Goal: Transaction & Acquisition: Download file/media

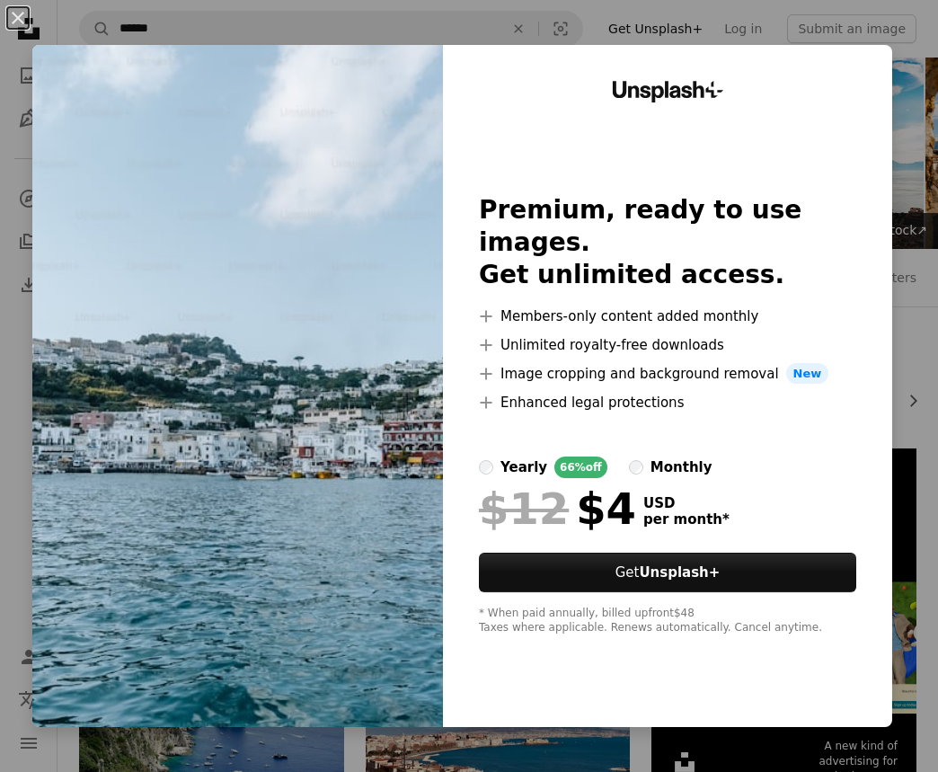
scroll to position [1575, 0]
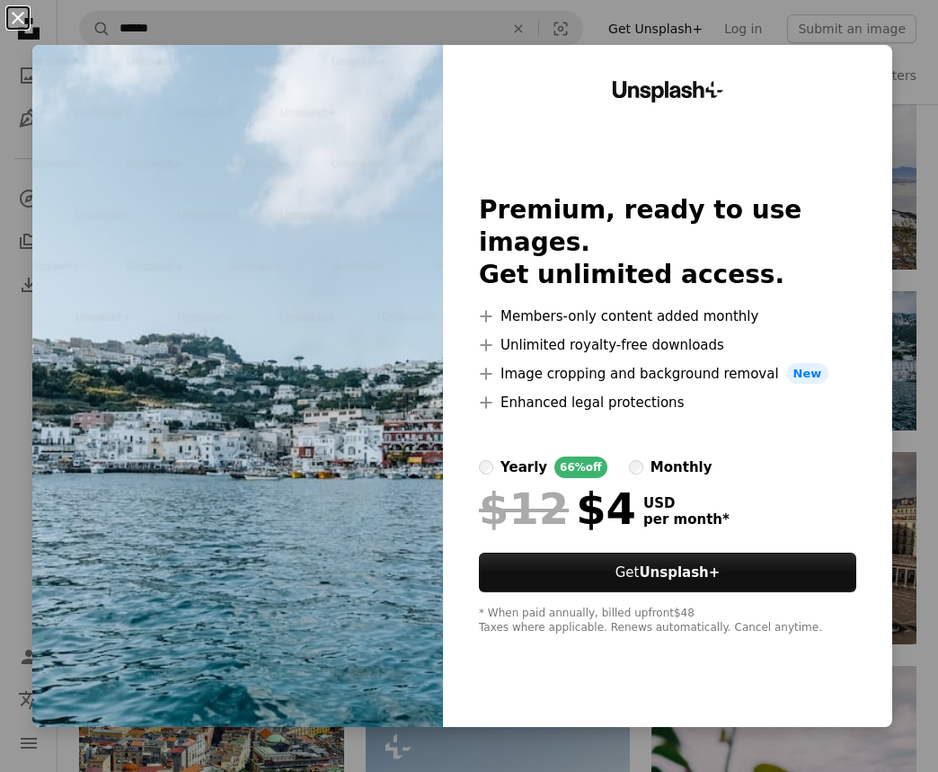
click at [20, 14] on button "An X shape" at bounding box center [18, 18] width 22 height 22
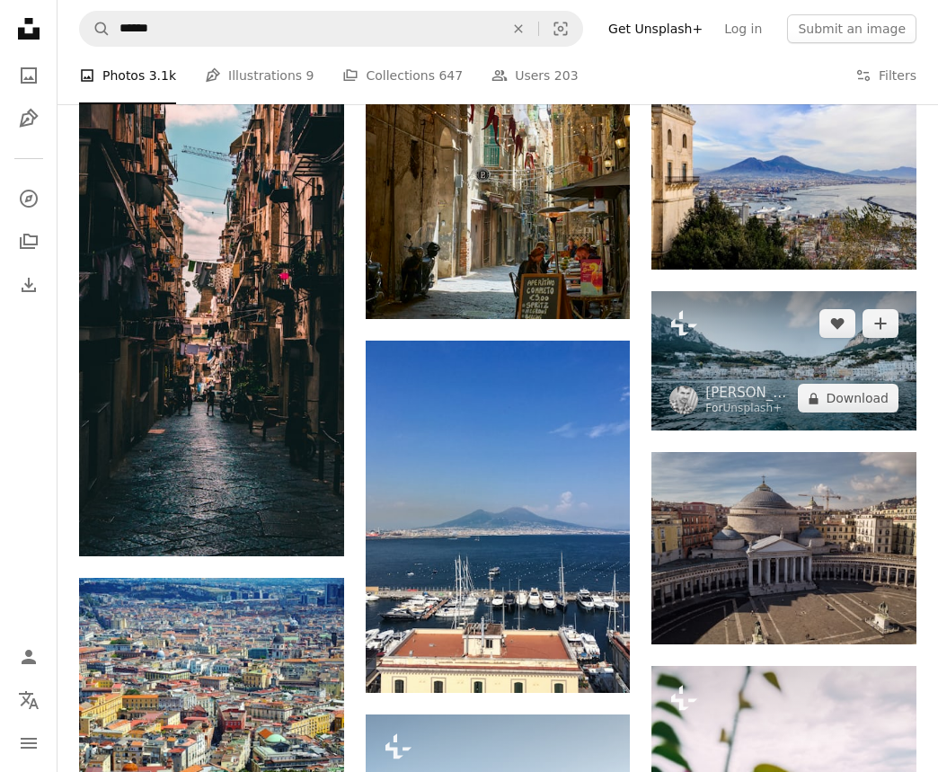
click at [762, 356] on img at bounding box center [784, 360] width 265 height 139
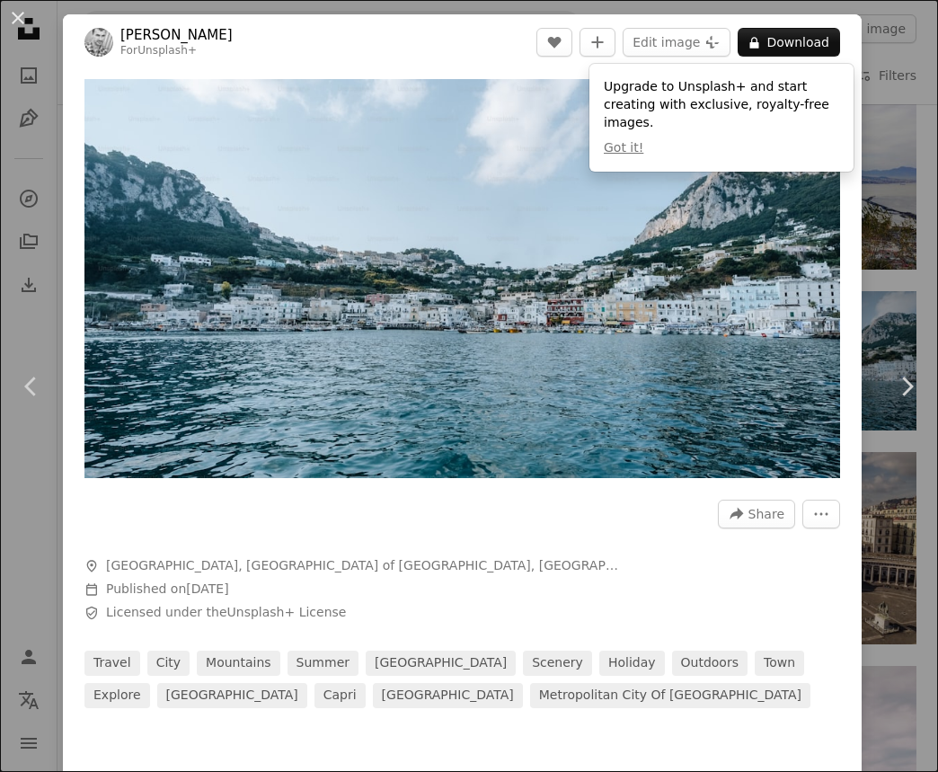
click at [860, 157] on div "Zoom in" at bounding box center [462, 278] width 799 height 417
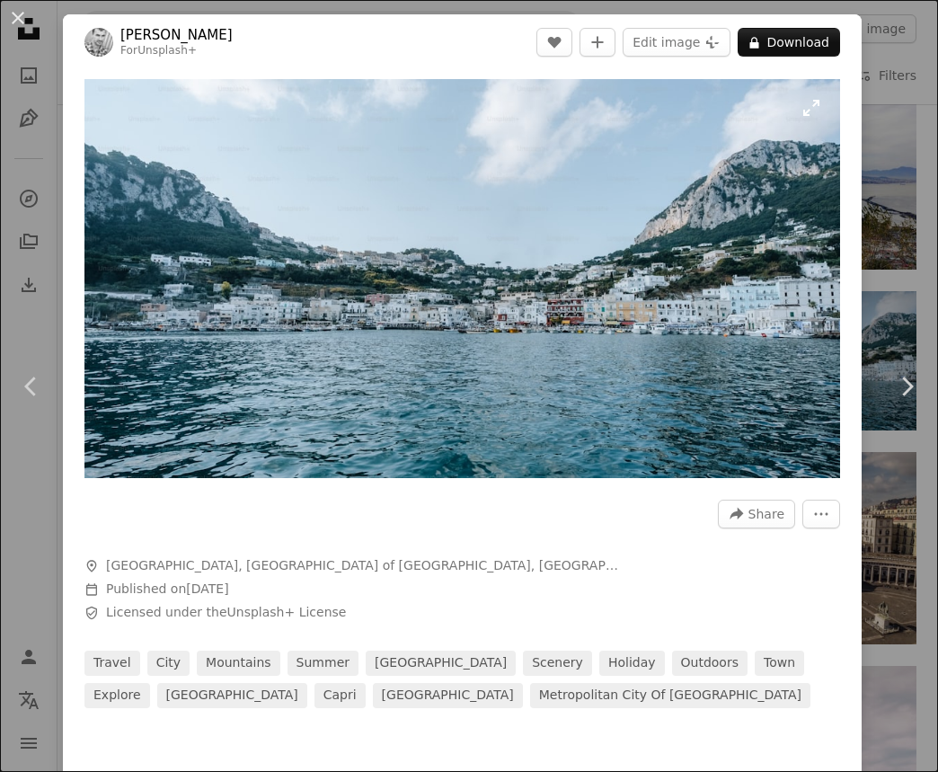
click at [827, 112] on img "Zoom in on this image" at bounding box center [462, 278] width 756 height 399
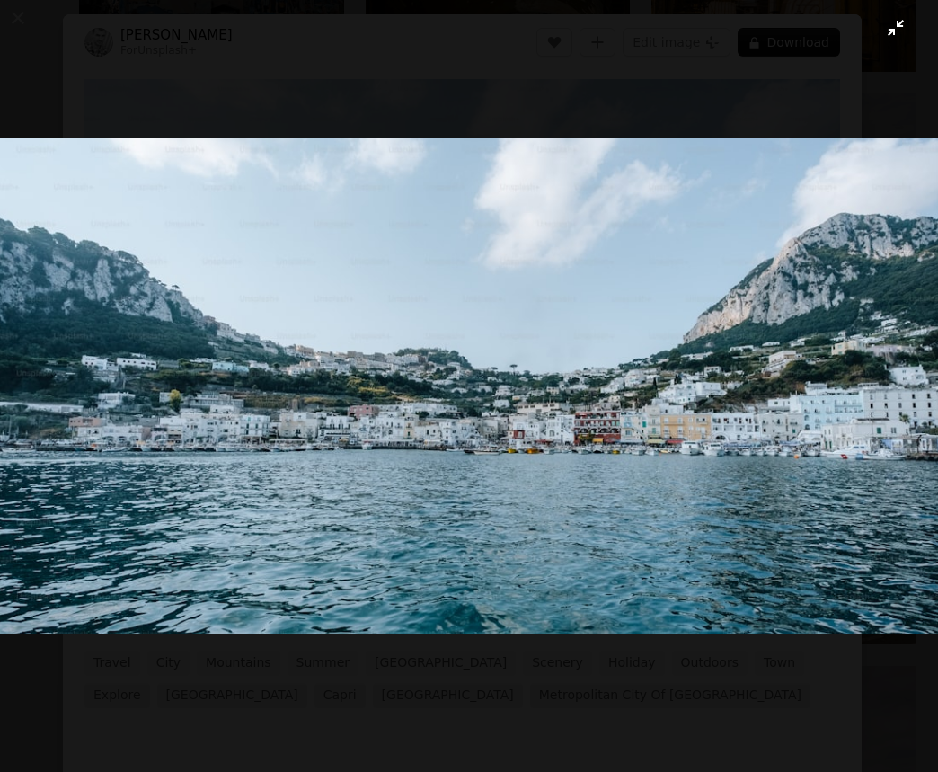
click at [892, 37] on button "Zoom out on this image" at bounding box center [469, 386] width 940 height 774
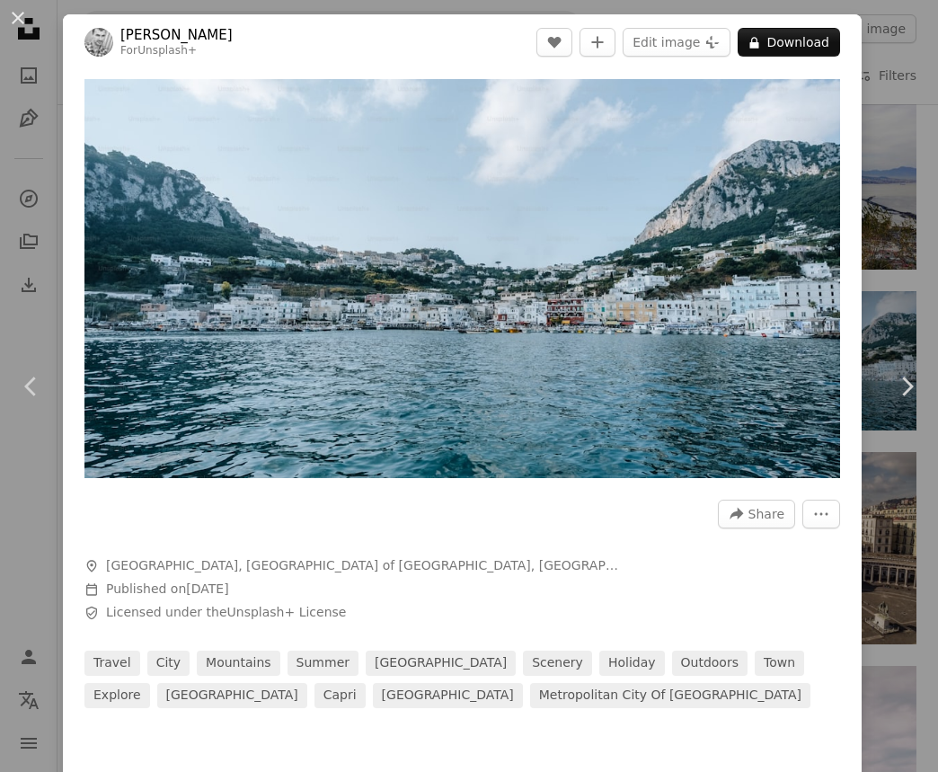
click at [894, 259] on div "An X shape Chevron left Chevron right [PERSON_NAME] For Unsplash+ A heart A plu…" at bounding box center [469, 386] width 938 height 772
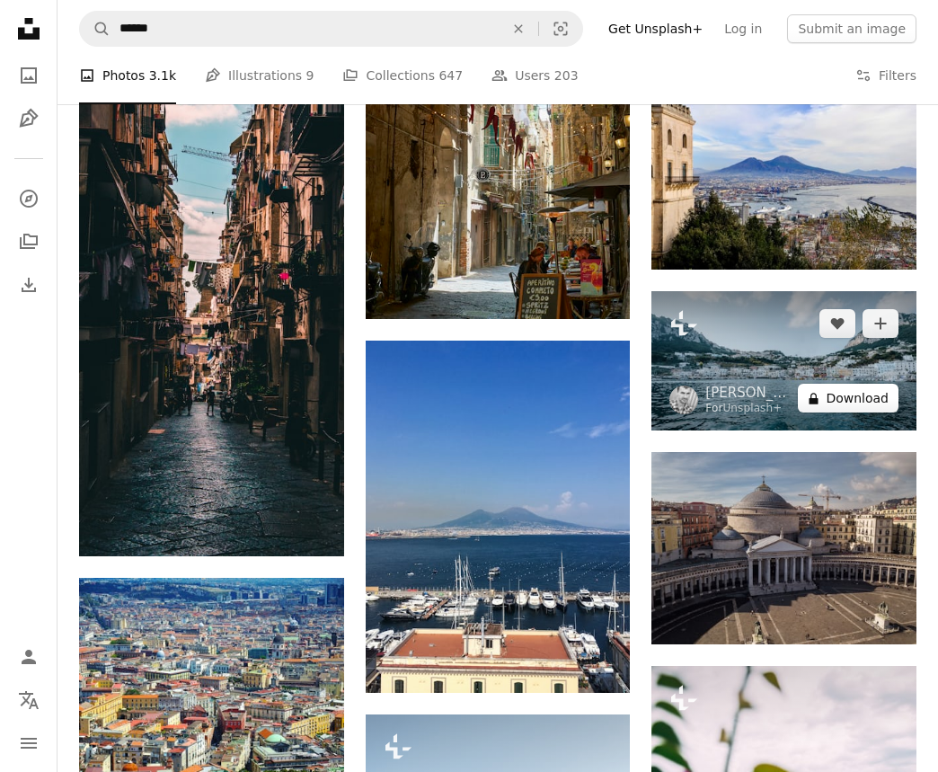
click at [838, 390] on button "A lock Download" at bounding box center [848, 398] width 101 height 29
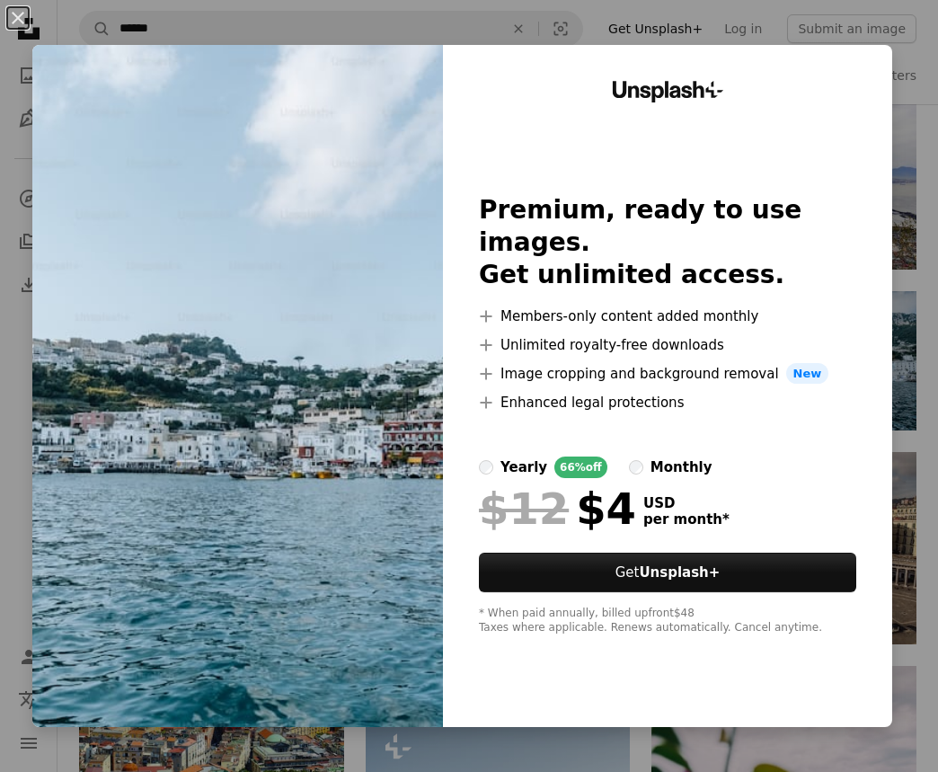
click at [912, 350] on div "An X shape Unsplash+ Premium, ready to use images. Get unlimited access. A plus…" at bounding box center [469, 386] width 938 height 772
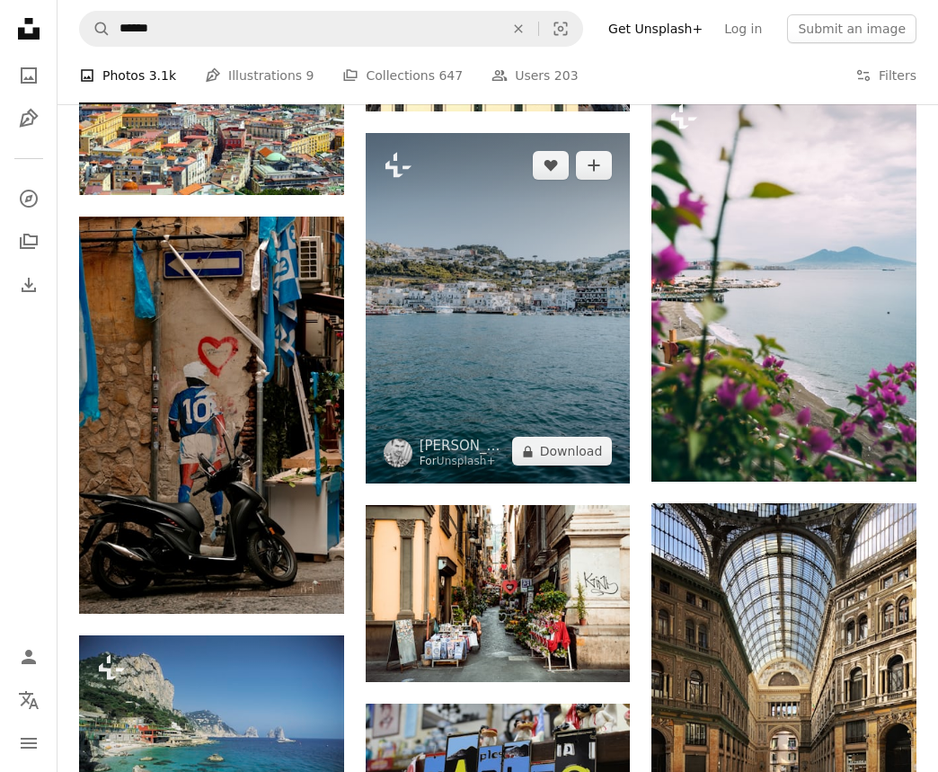
scroll to position [2154, 0]
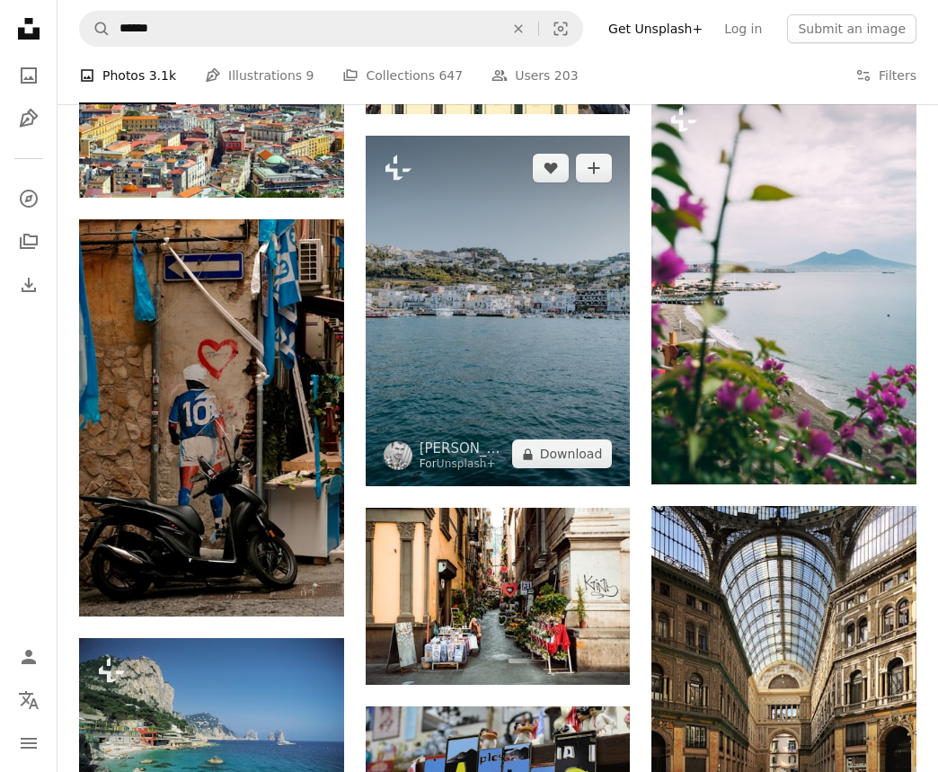
click at [529, 357] on img at bounding box center [498, 311] width 265 height 350
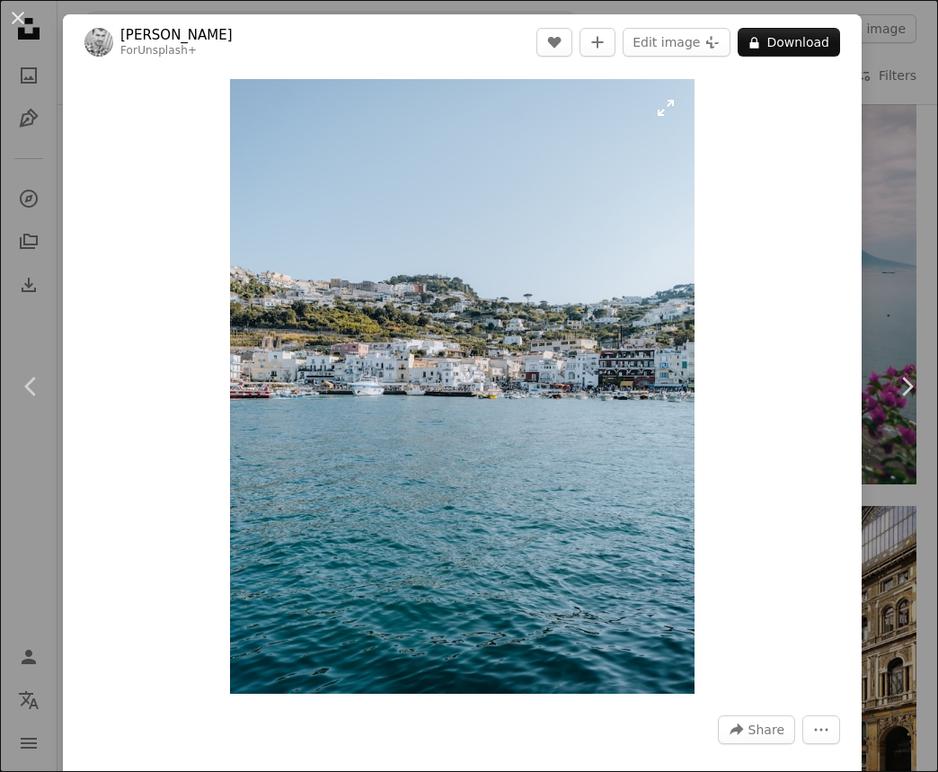
click at [609, 226] on img "Zoom in on this image" at bounding box center [462, 386] width 465 height 615
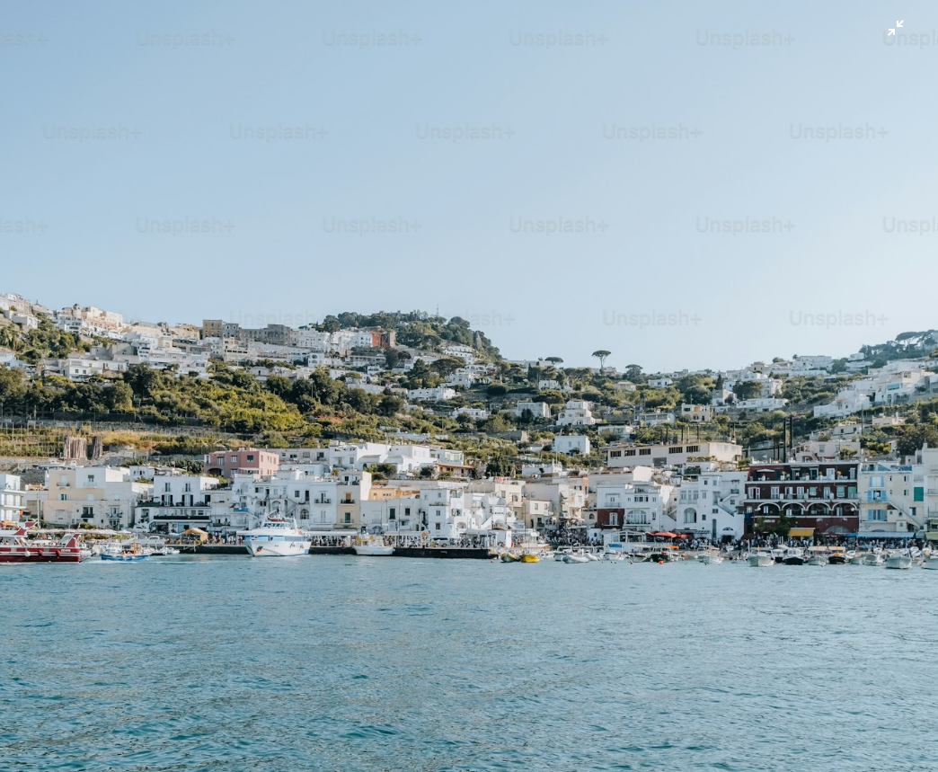
scroll to position [82, 0]
click at [855, 141] on img "Zoom out on this image" at bounding box center [469, 538] width 940 height 1243
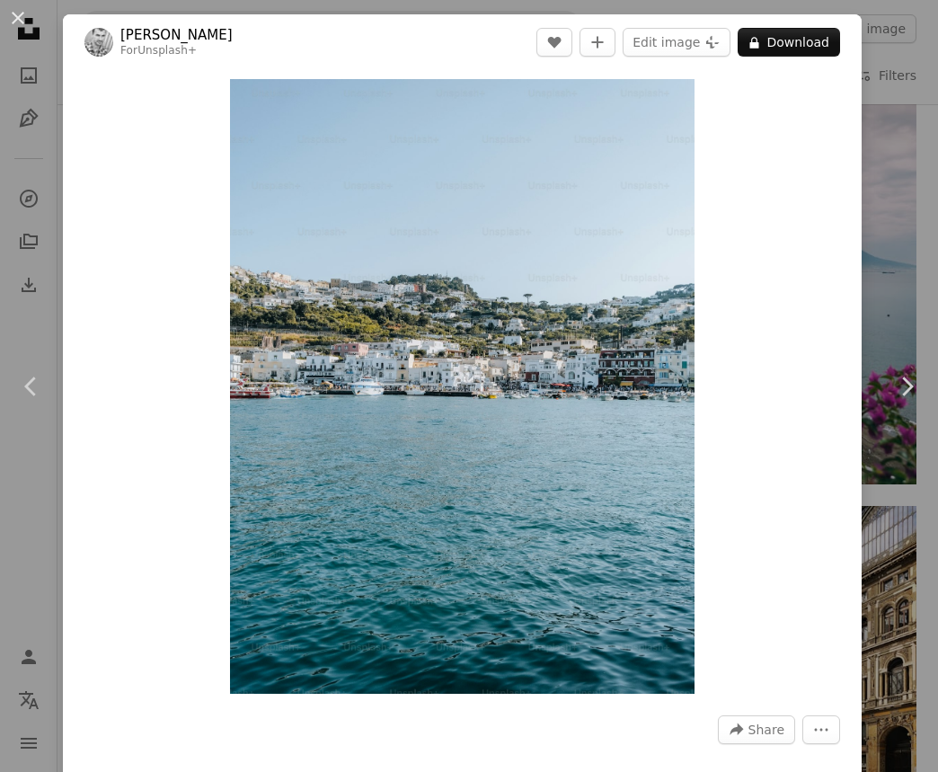
click at [906, 75] on div "An X shape Chevron left Chevron right [PERSON_NAME] For Unsplash+ A heart A plu…" at bounding box center [469, 386] width 938 height 772
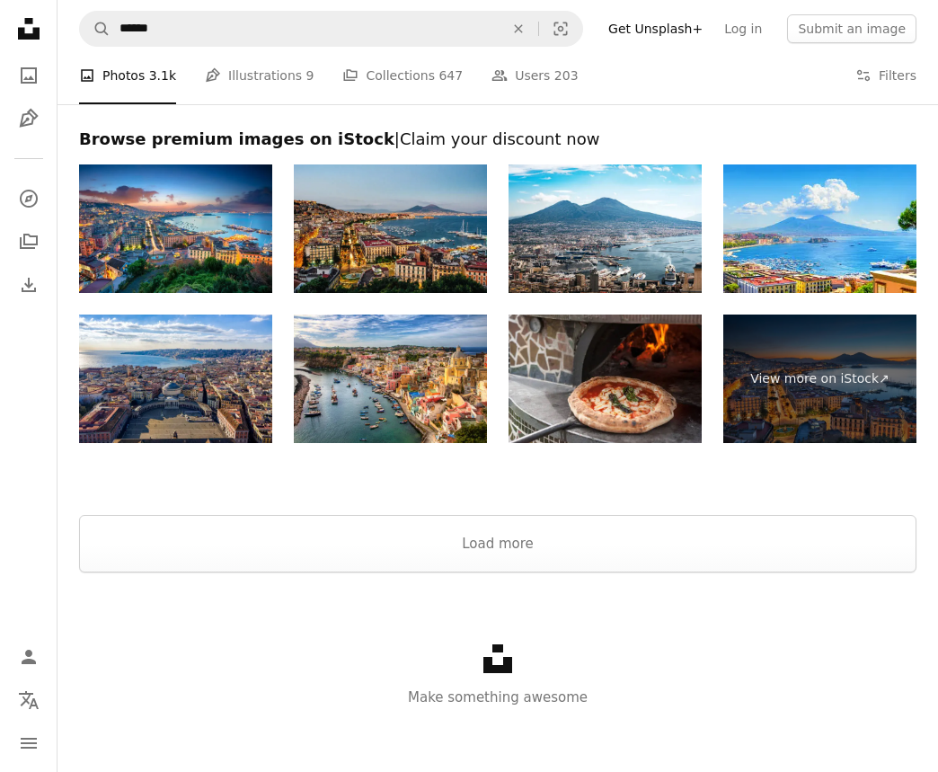
scroll to position [7127, 0]
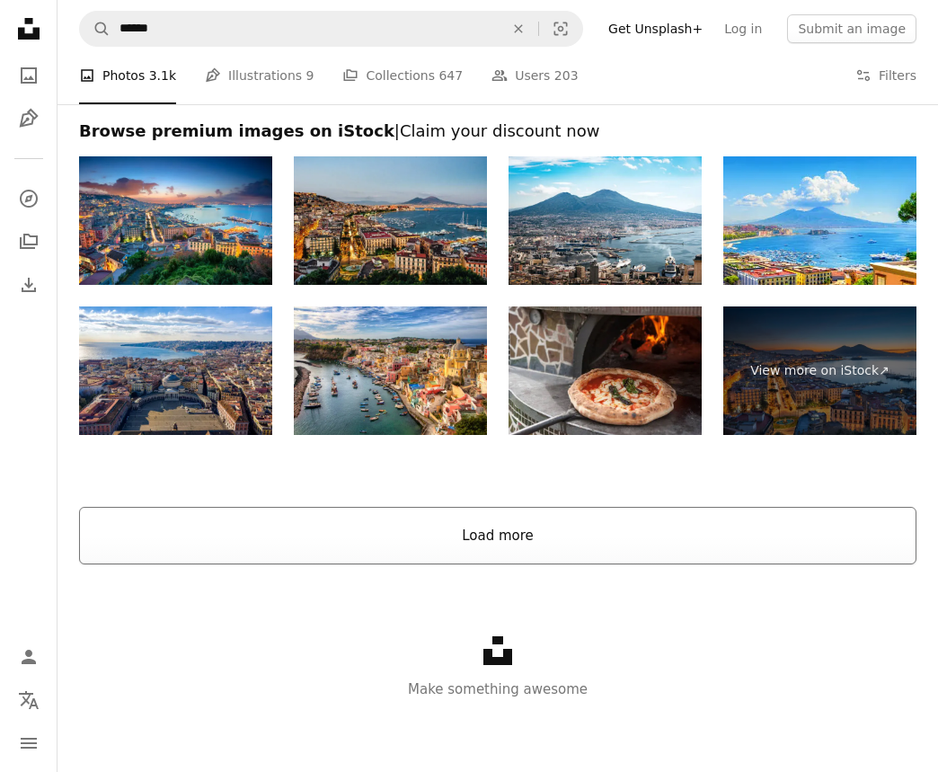
click at [486, 531] on button "Load more" at bounding box center [498, 536] width 838 height 58
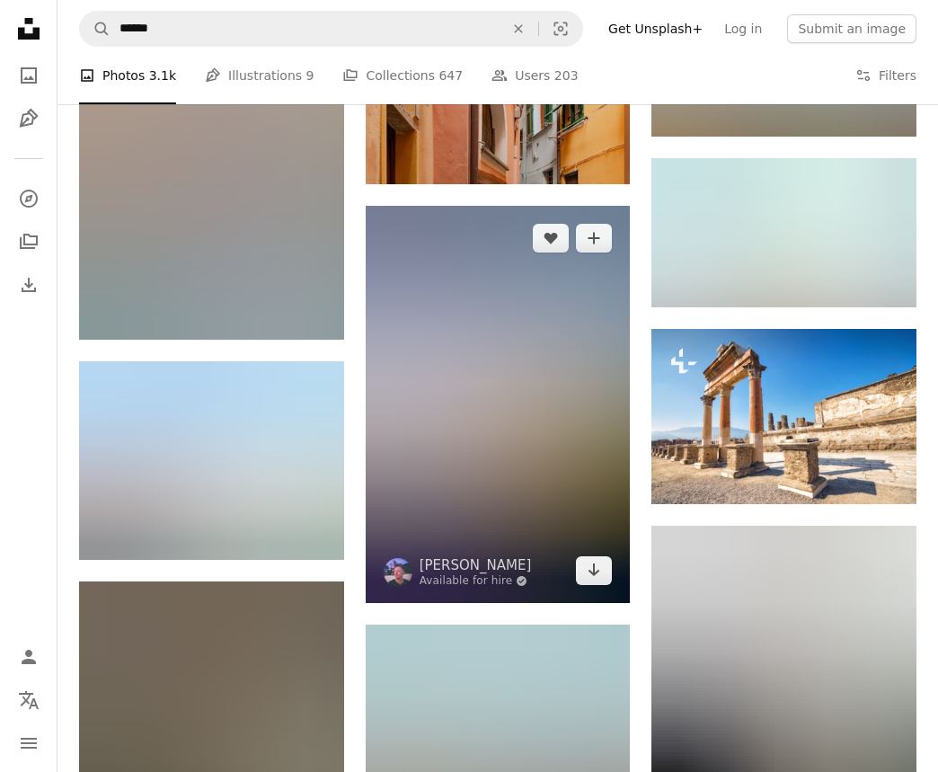
scroll to position [9140, 0]
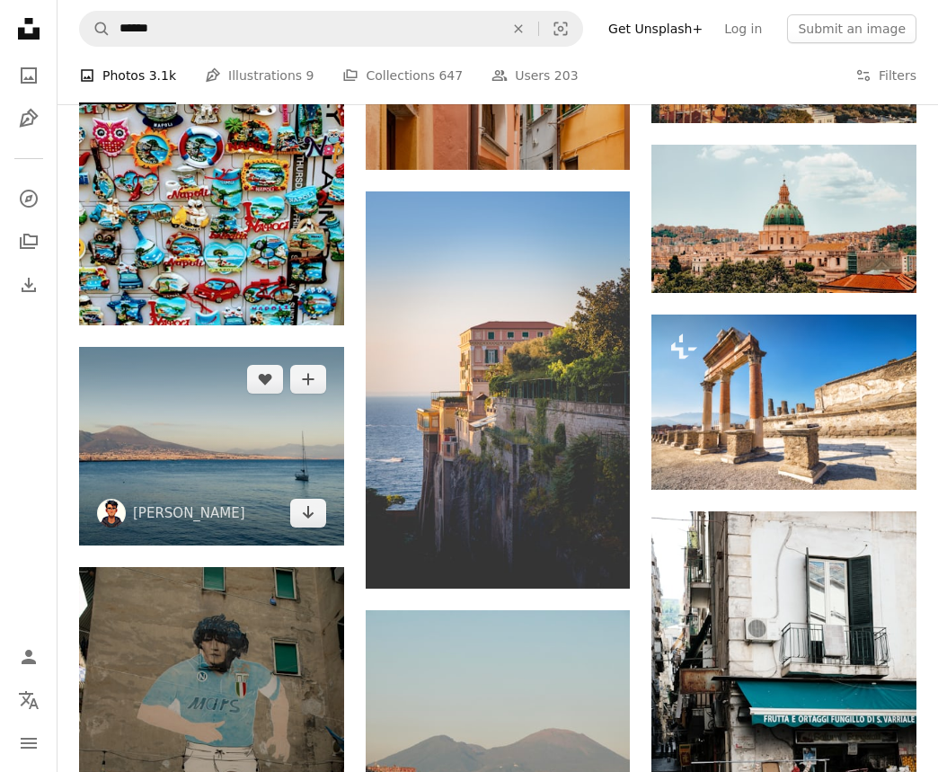
click at [241, 475] on img at bounding box center [211, 446] width 265 height 199
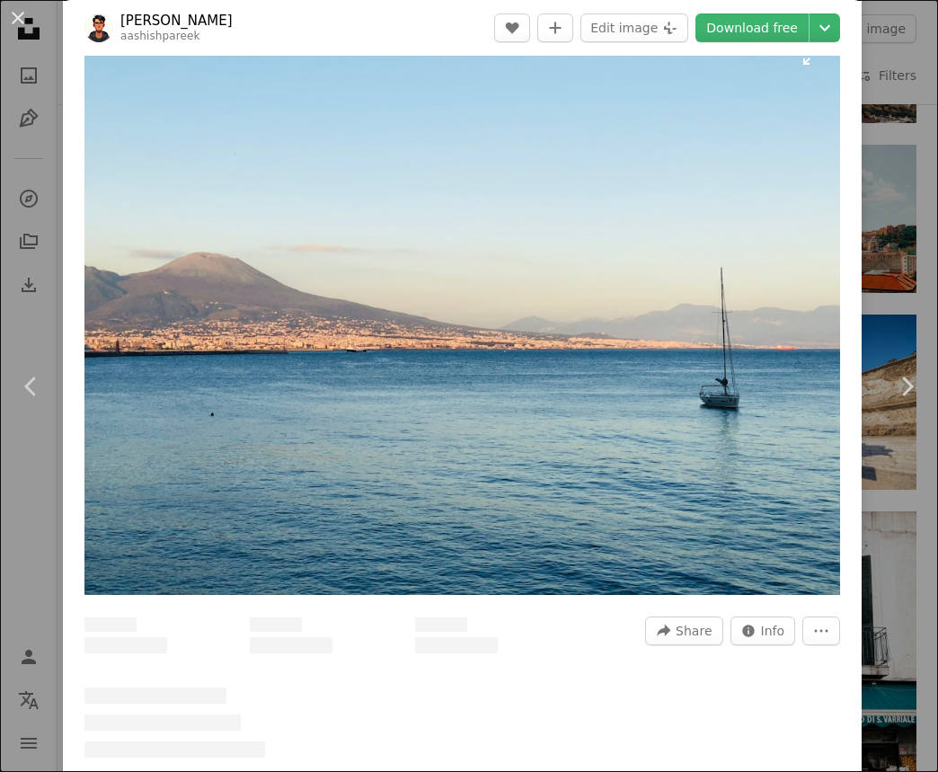
scroll to position [81, 0]
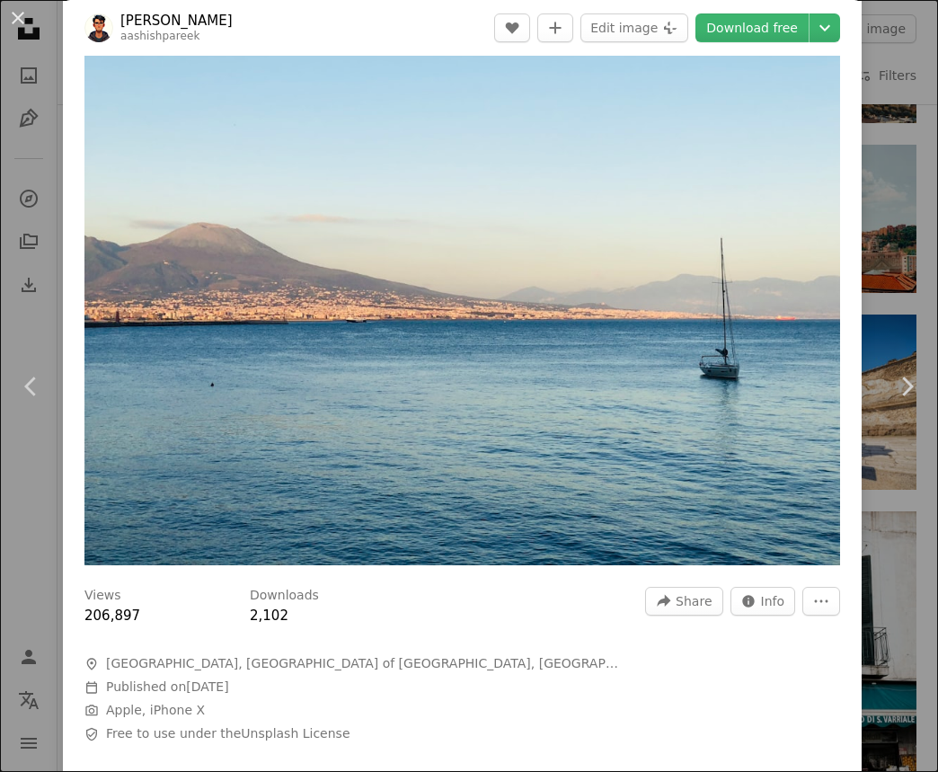
click at [904, 284] on div "An X shape Chevron left Chevron right [PERSON_NAME] aashishpareek A heart A plu…" at bounding box center [469, 386] width 938 height 772
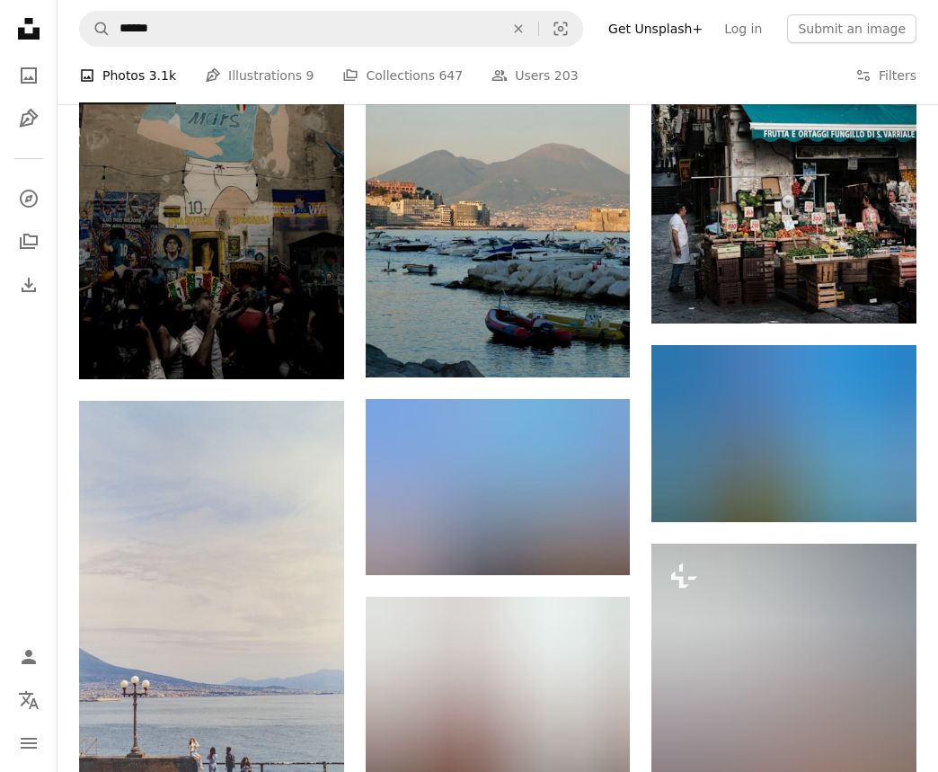
scroll to position [9726, 0]
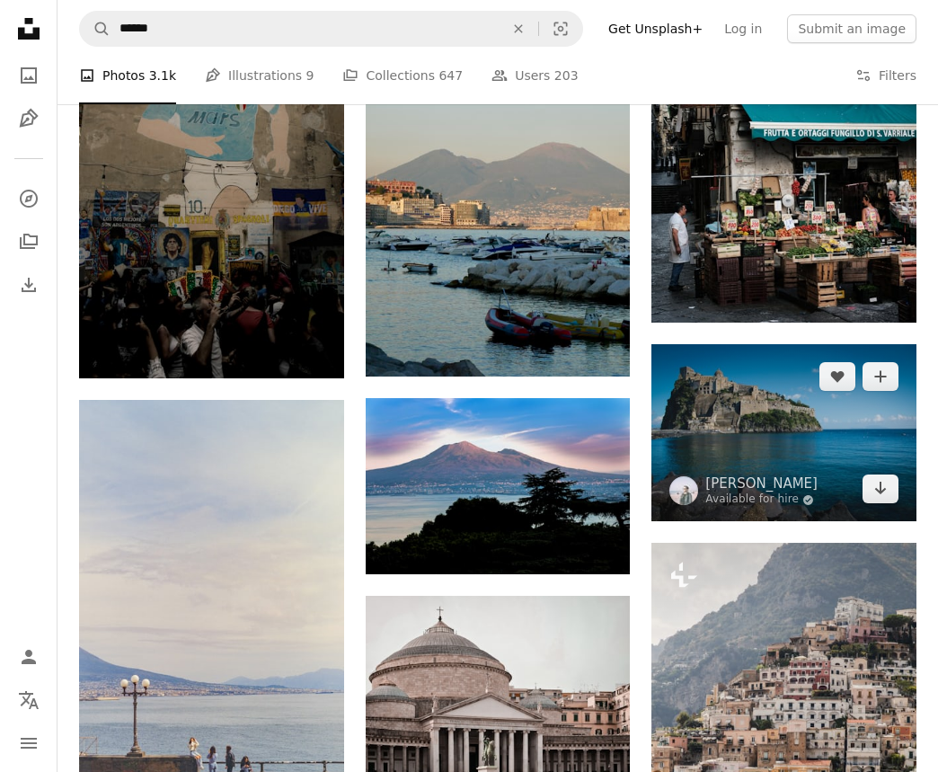
click at [792, 412] on img at bounding box center [784, 432] width 265 height 177
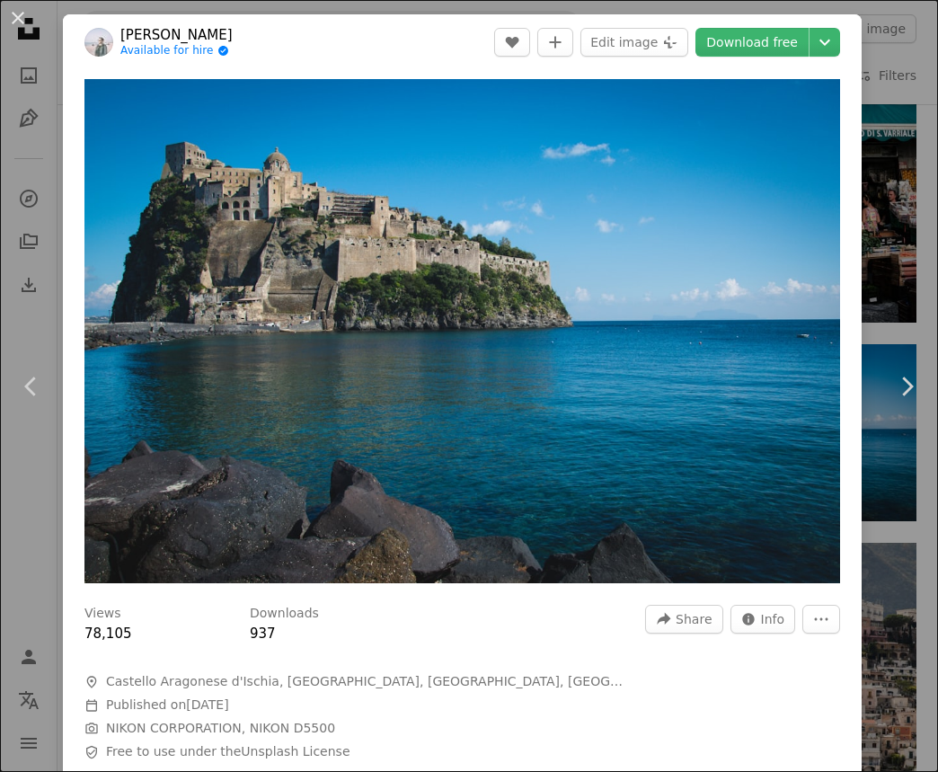
click at [909, 281] on div "An X shape Chevron left Chevron right [PERSON_NAME] Available for hire A checkm…" at bounding box center [469, 386] width 938 height 772
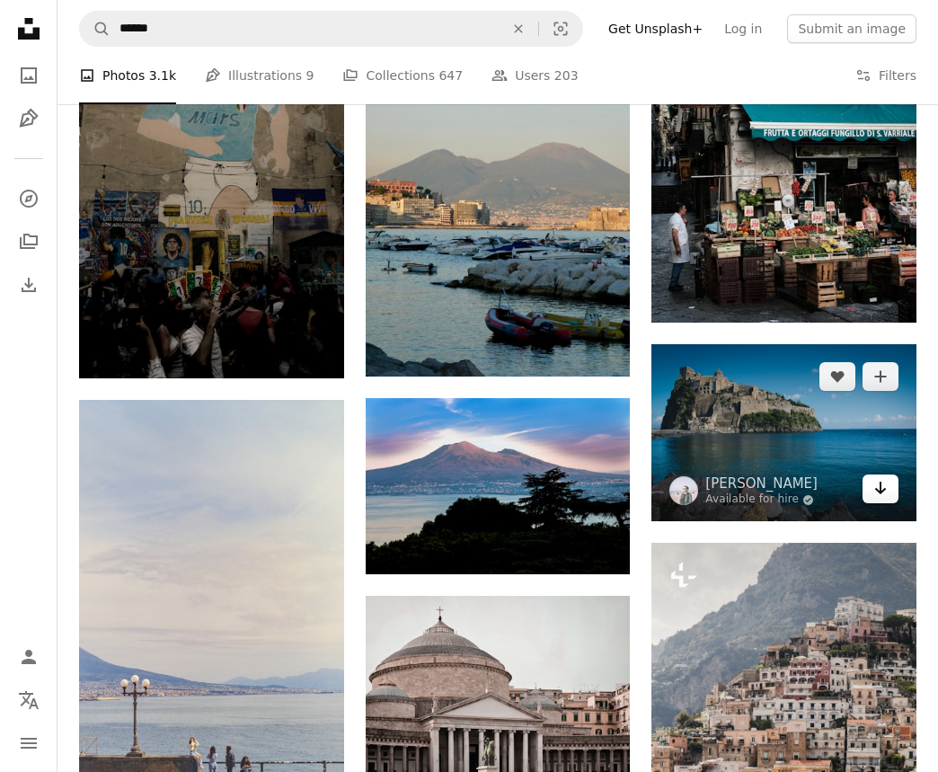
click at [874, 486] on icon "Arrow pointing down" at bounding box center [881, 488] width 14 height 22
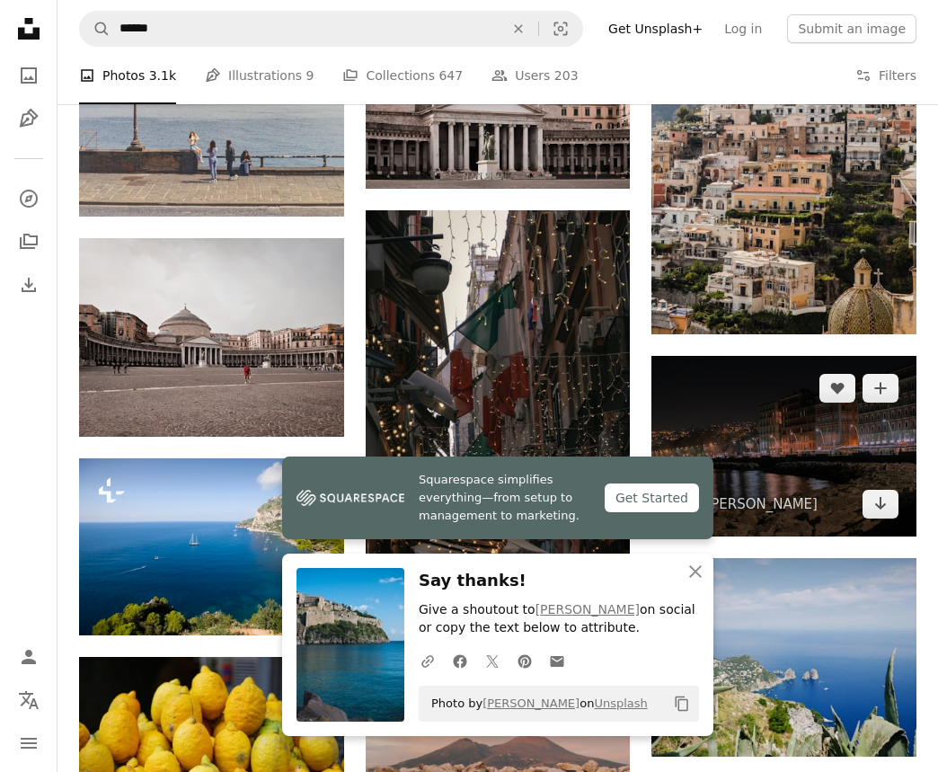
scroll to position [10361, 0]
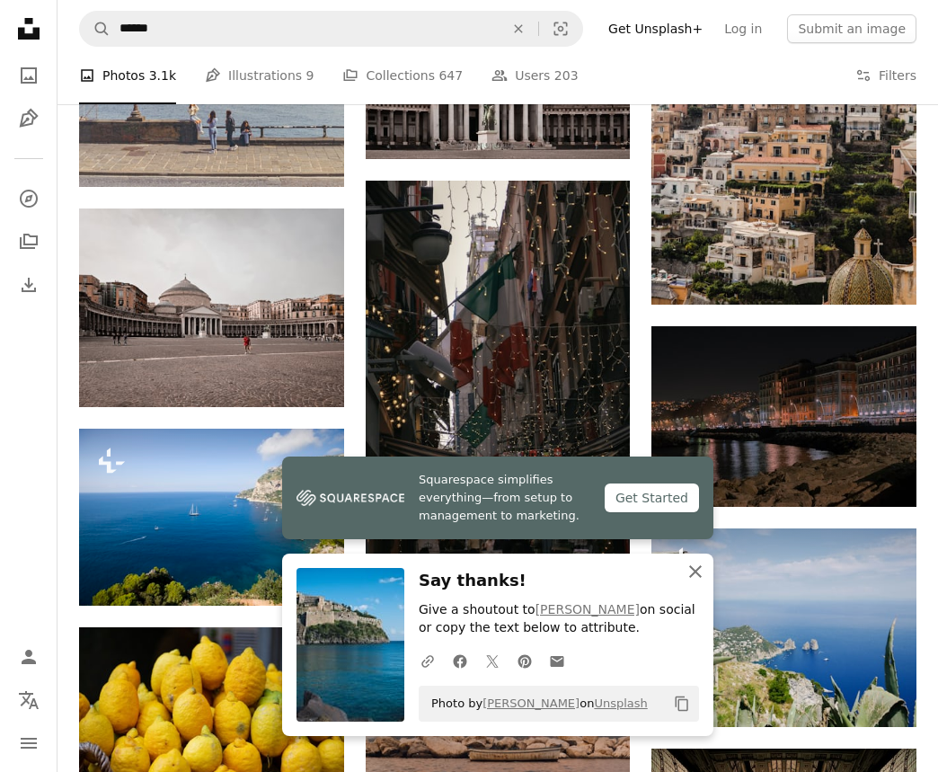
click at [696, 576] on icon "An X shape" at bounding box center [696, 572] width 22 height 22
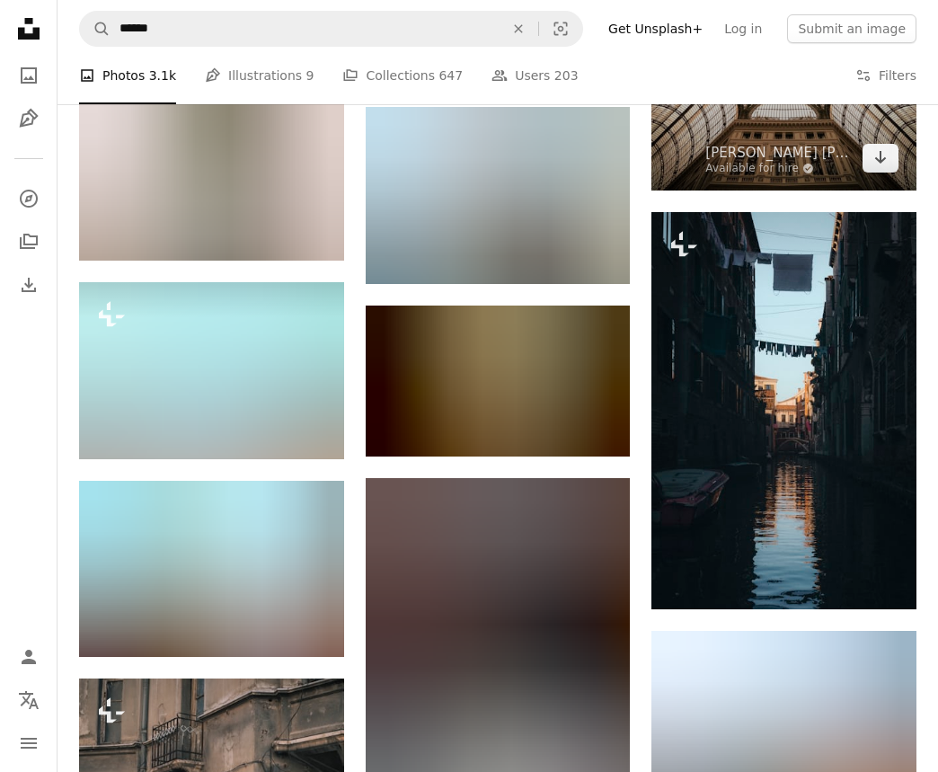
scroll to position [11275, 0]
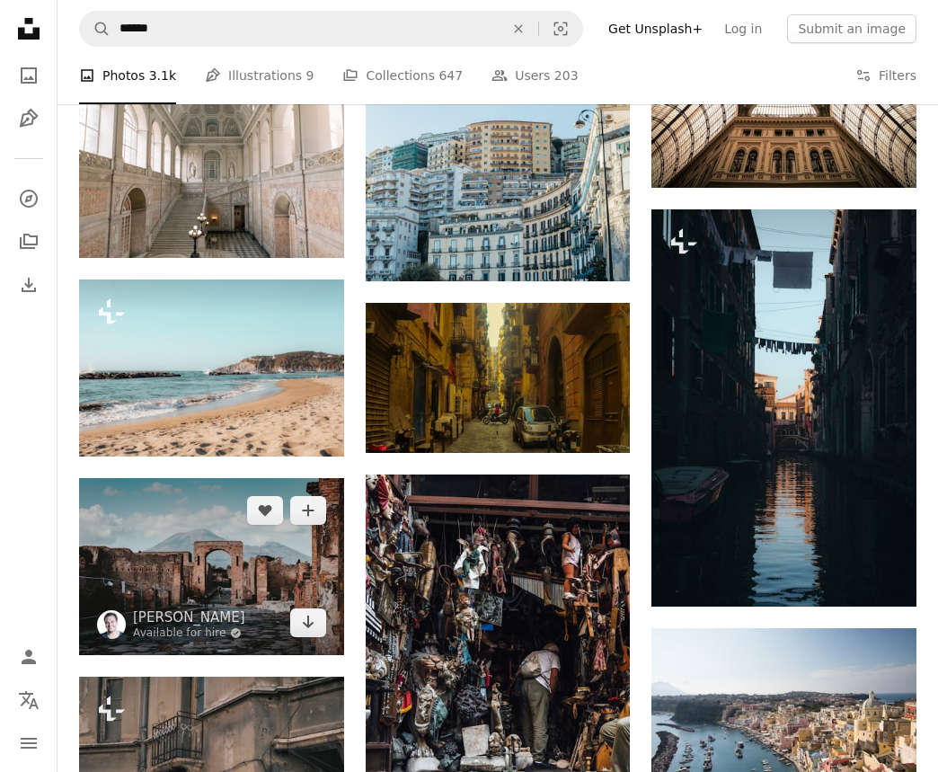
click at [230, 591] on img at bounding box center [211, 566] width 265 height 177
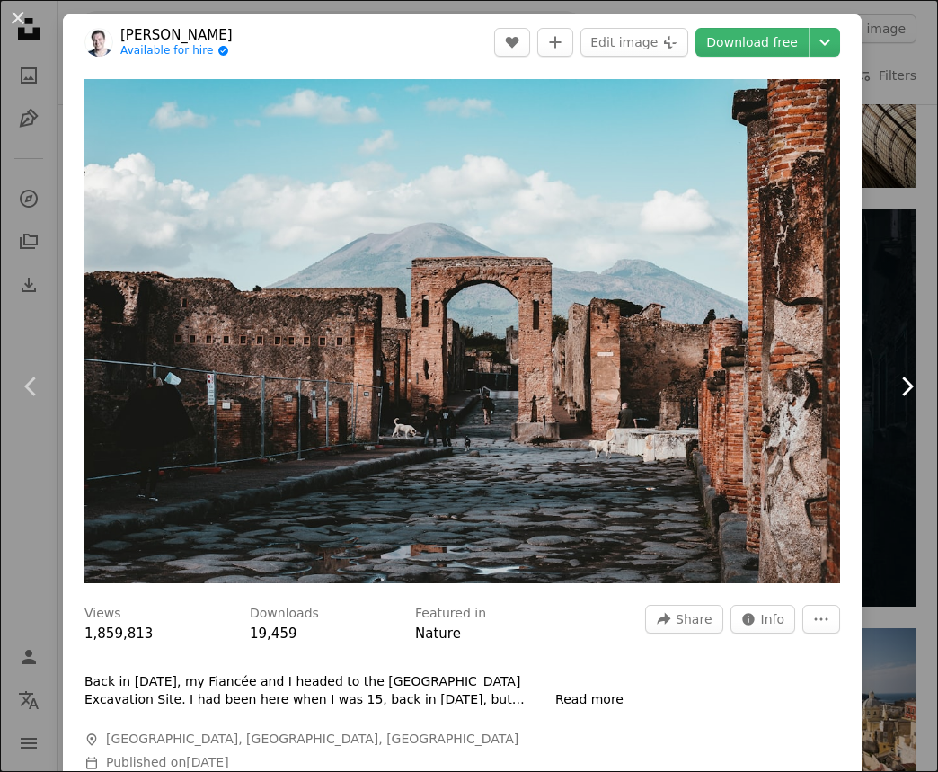
click at [924, 314] on link "Chevron right" at bounding box center [906, 386] width 63 height 173
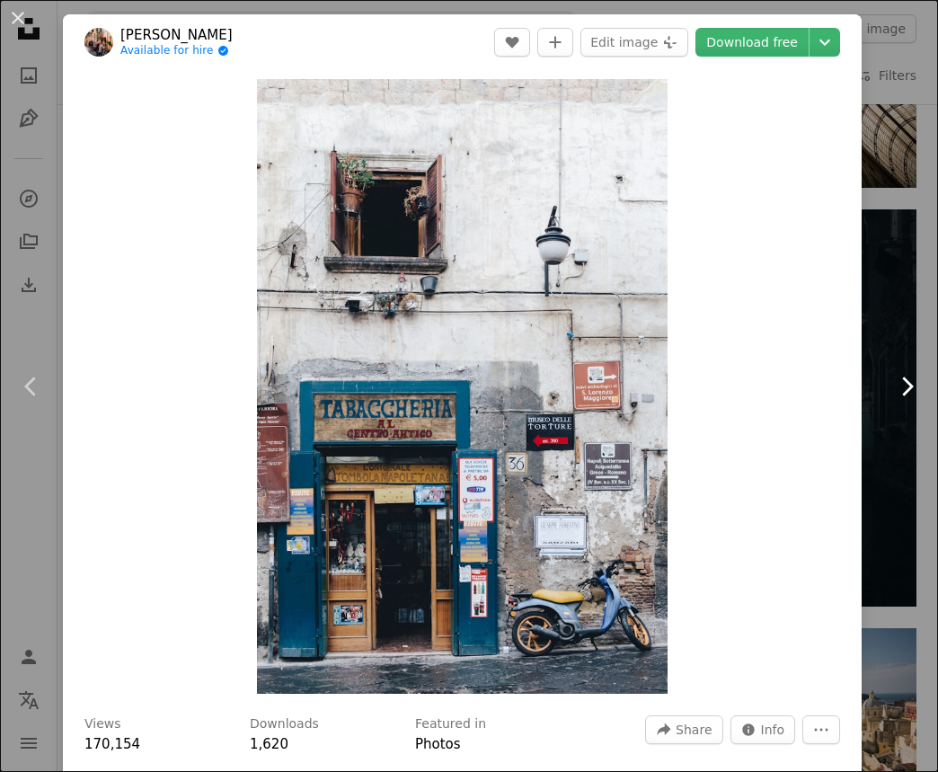
click at [926, 310] on link "Chevron right" at bounding box center [906, 386] width 63 height 173
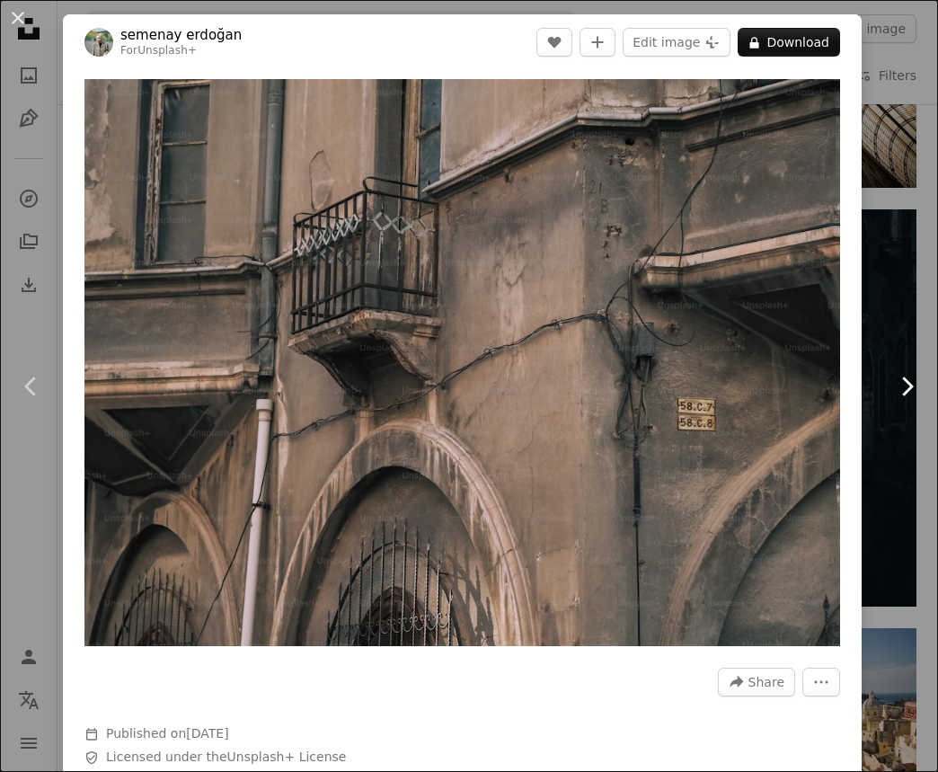
click at [926, 312] on link "Chevron right" at bounding box center [906, 386] width 63 height 173
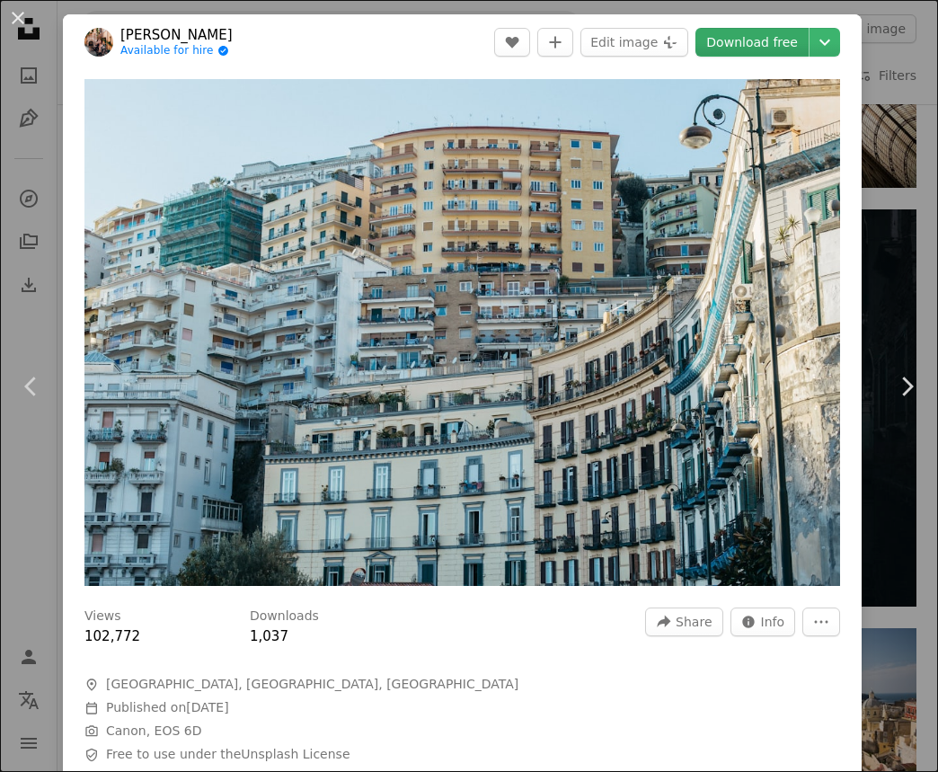
click at [784, 45] on link "Download free" at bounding box center [752, 42] width 113 height 29
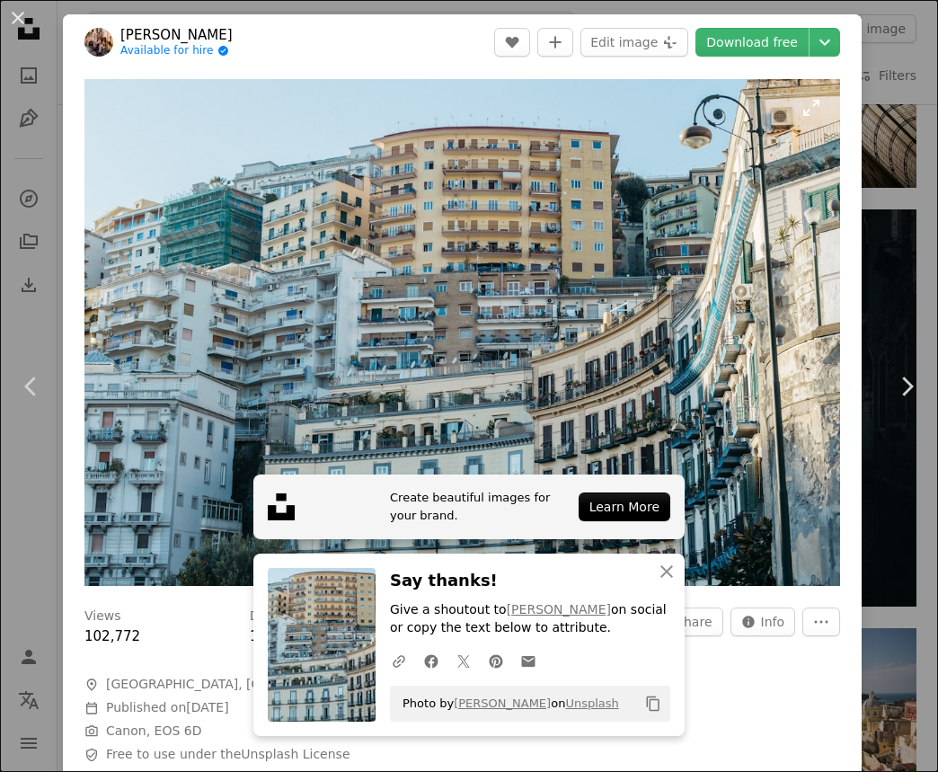
click at [735, 331] on img "Zoom in on this image" at bounding box center [462, 332] width 756 height 507
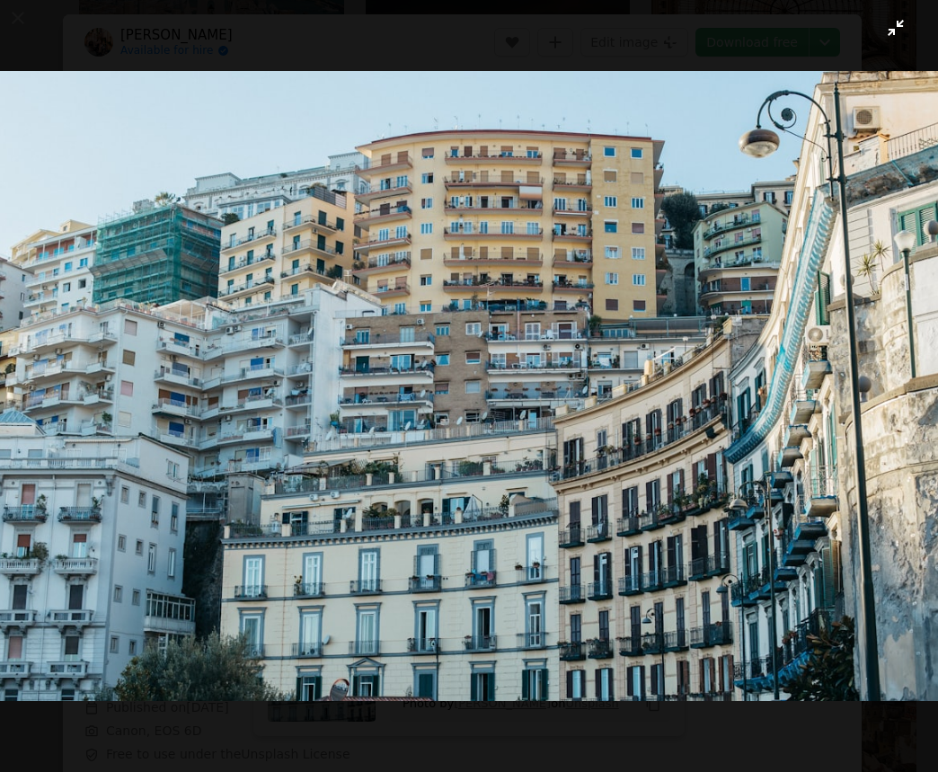
click at [748, 362] on img "Zoom out on this image" at bounding box center [469, 386] width 940 height 630
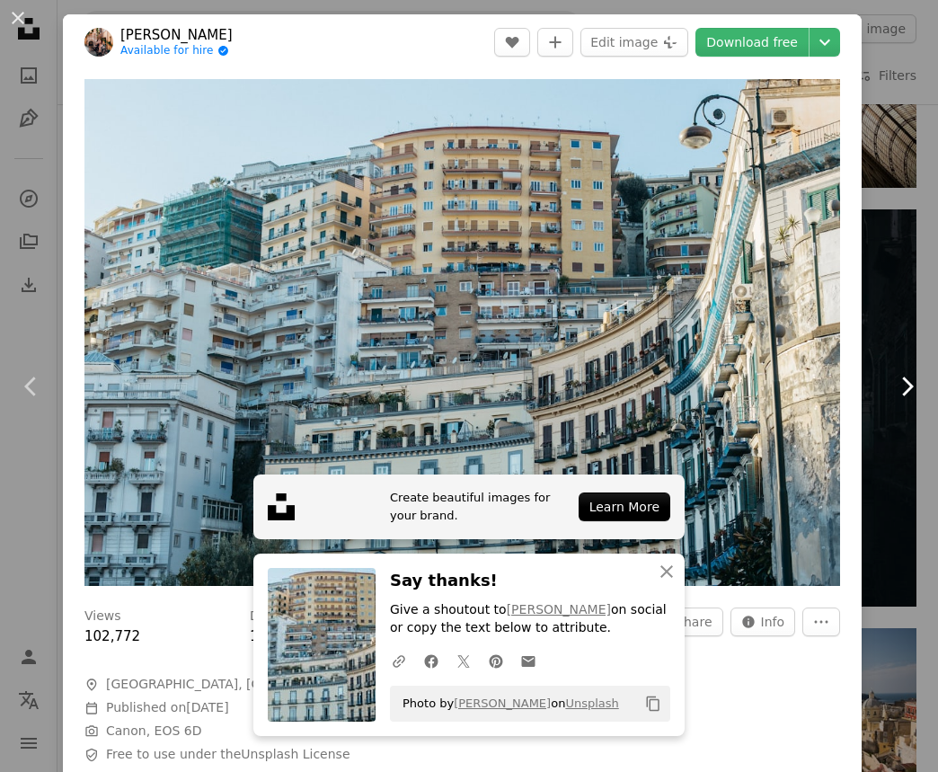
click at [899, 385] on icon "Chevron right" at bounding box center [906, 386] width 29 height 29
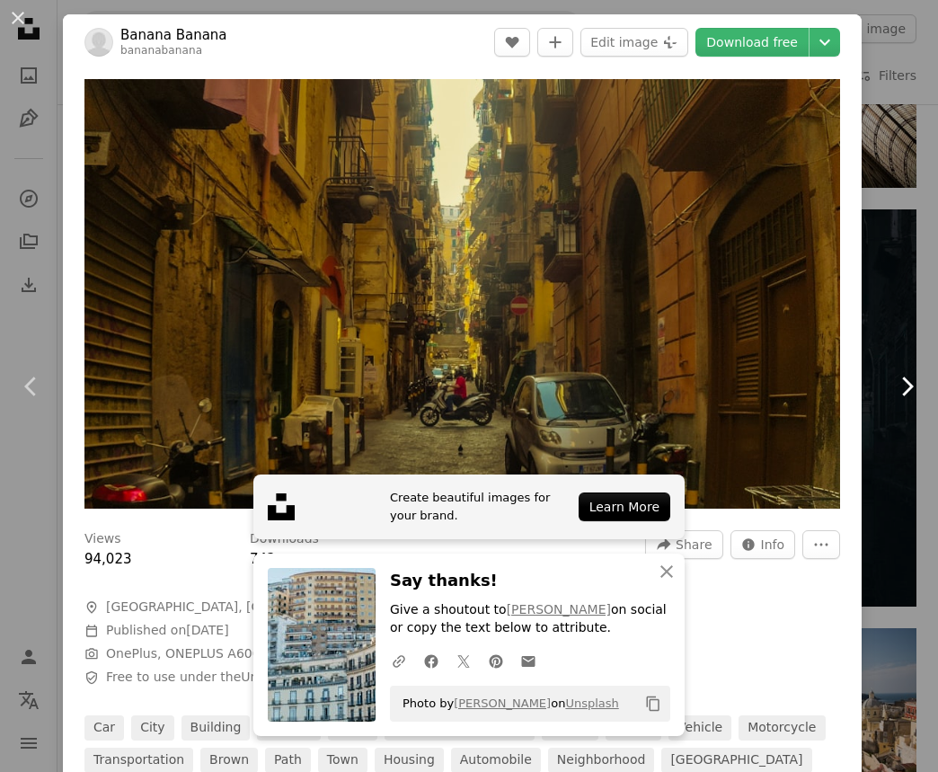
click at [900, 386] on icon "Chevron right" at bounding box center [906, 386] width 29 height 29
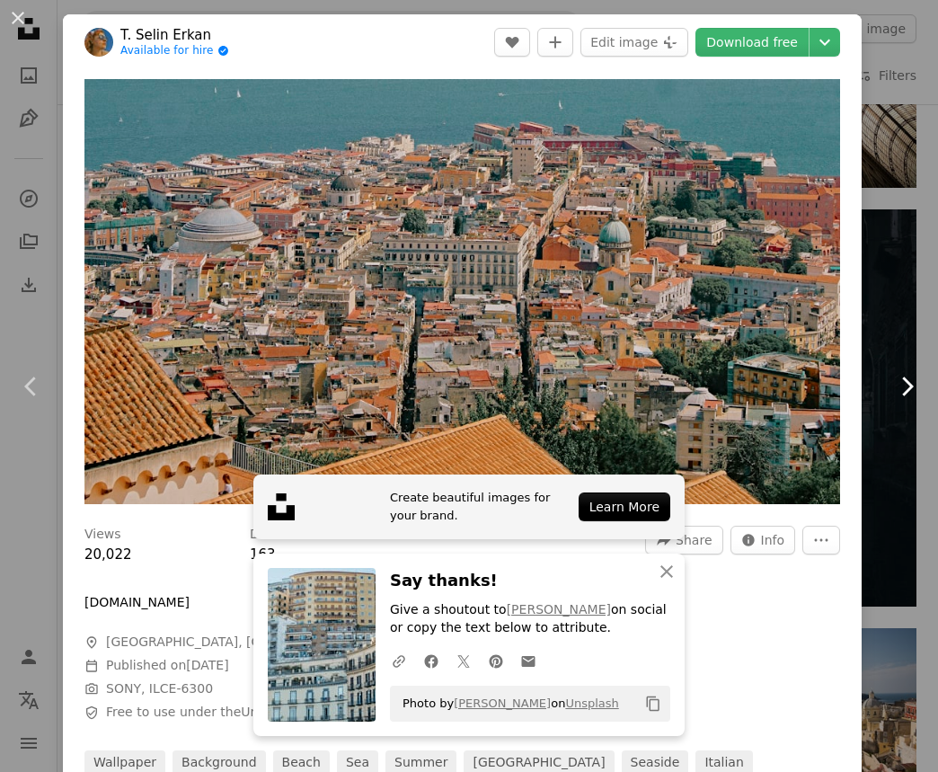
click at [906, 390] on icon "Chevron right" at bounding box center [906, 386] width 29 height 29
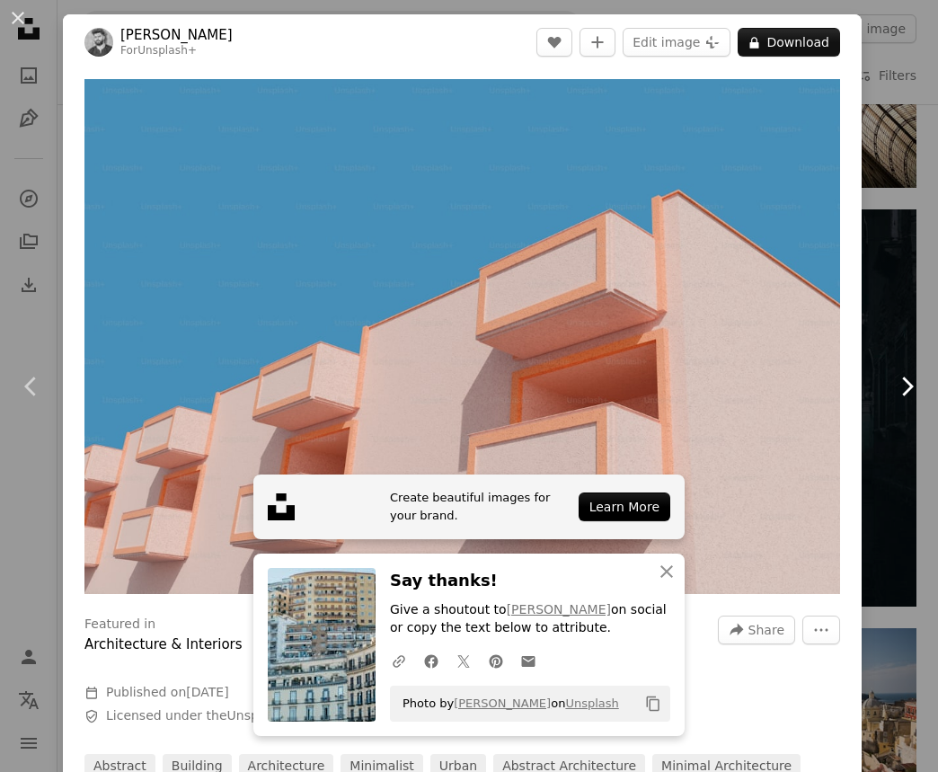
click at [906, 391] on icon at bounding box center [908, 386] width 12 height 19
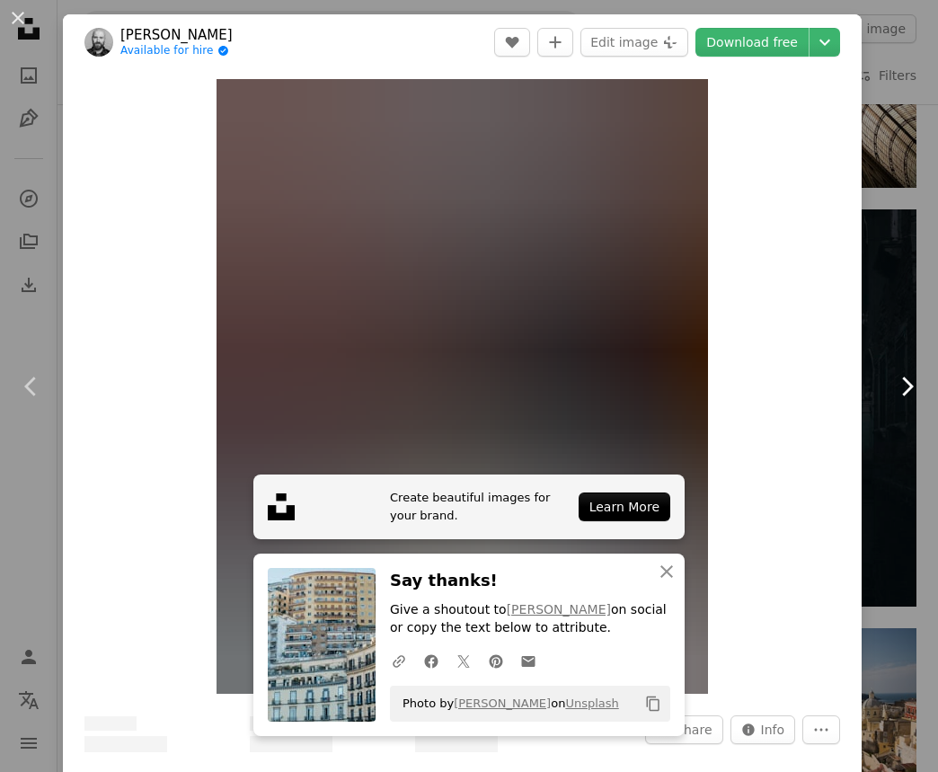
click at [906, 391] on icon at bounding box center [908, 386] width 12 height 19
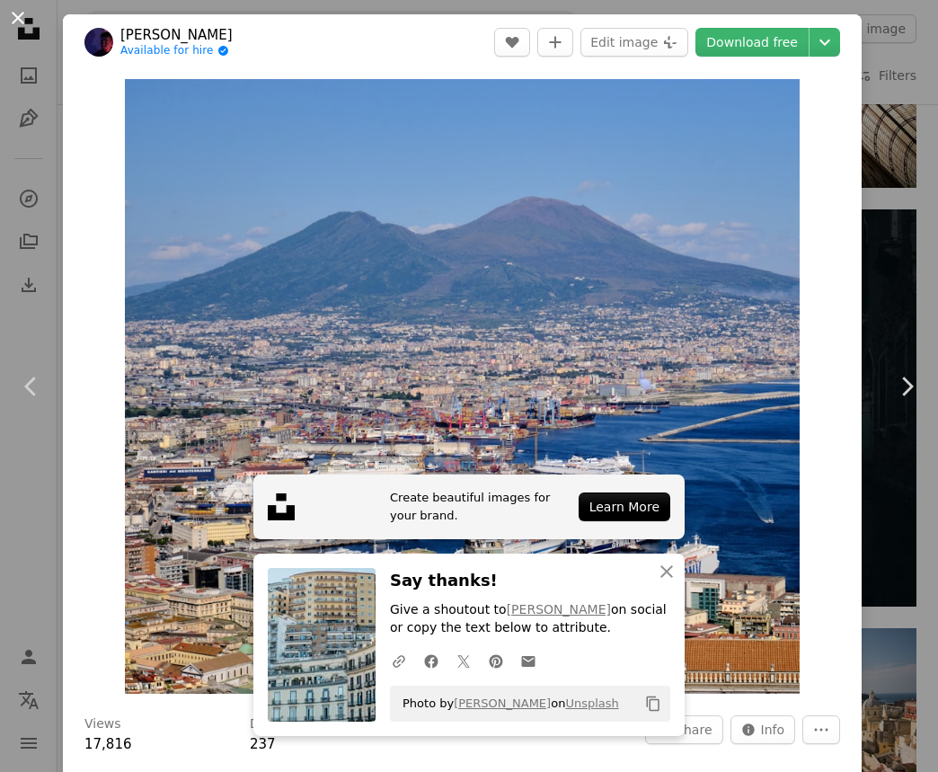
click at [21, 24] on button "An X shape" at bounding box center [18, 18] width 22 height 22
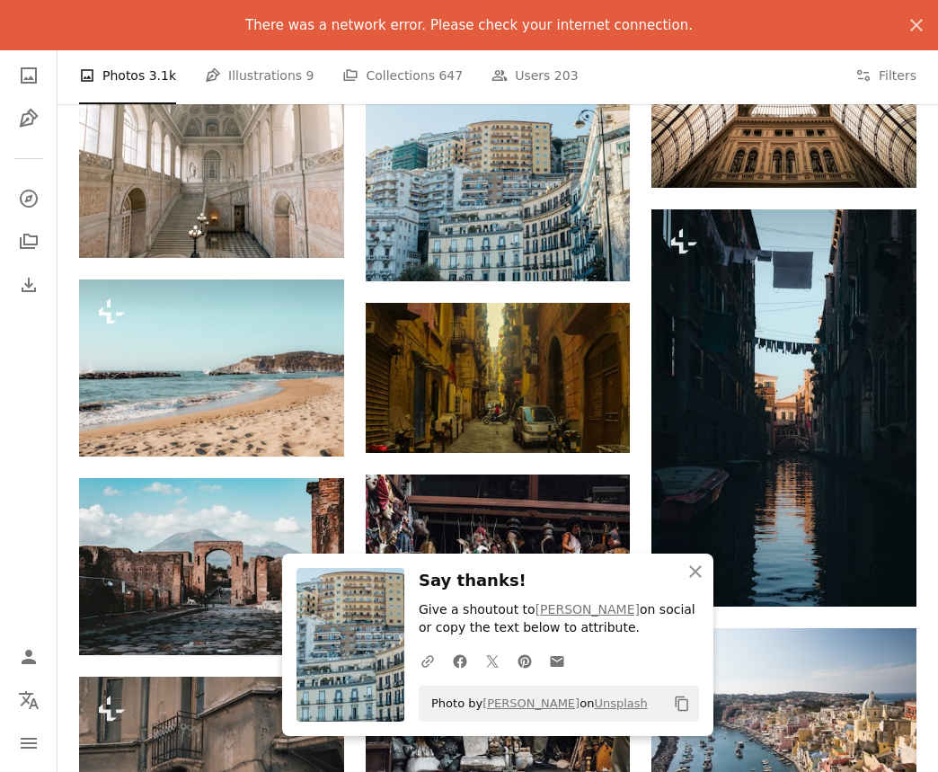
click at [16, 21] on div "There was a network error. Please check your internet connection." at bounding box center [468, 25] width 909 height 22
click at [17, 19] on div "There was a network error. Please check your internet connection." at bounding box center [468, 25] width 909 height 22
click at [693, 572] on icon "button" at bounding box center [695, 571] width 13 height 13
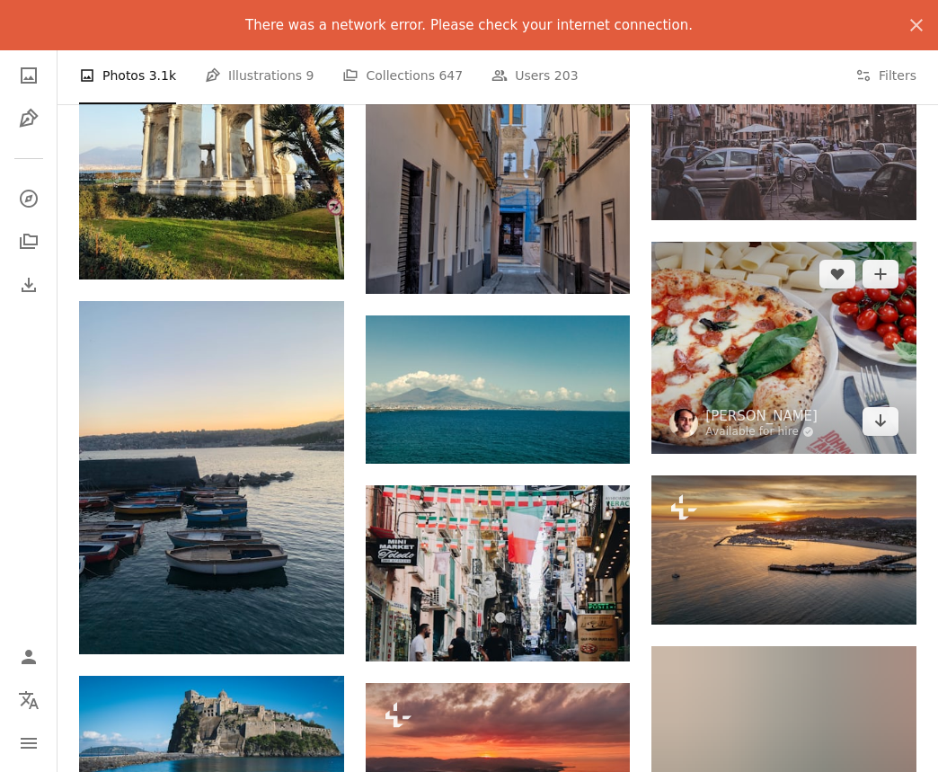
scroll to position [13492, 0]
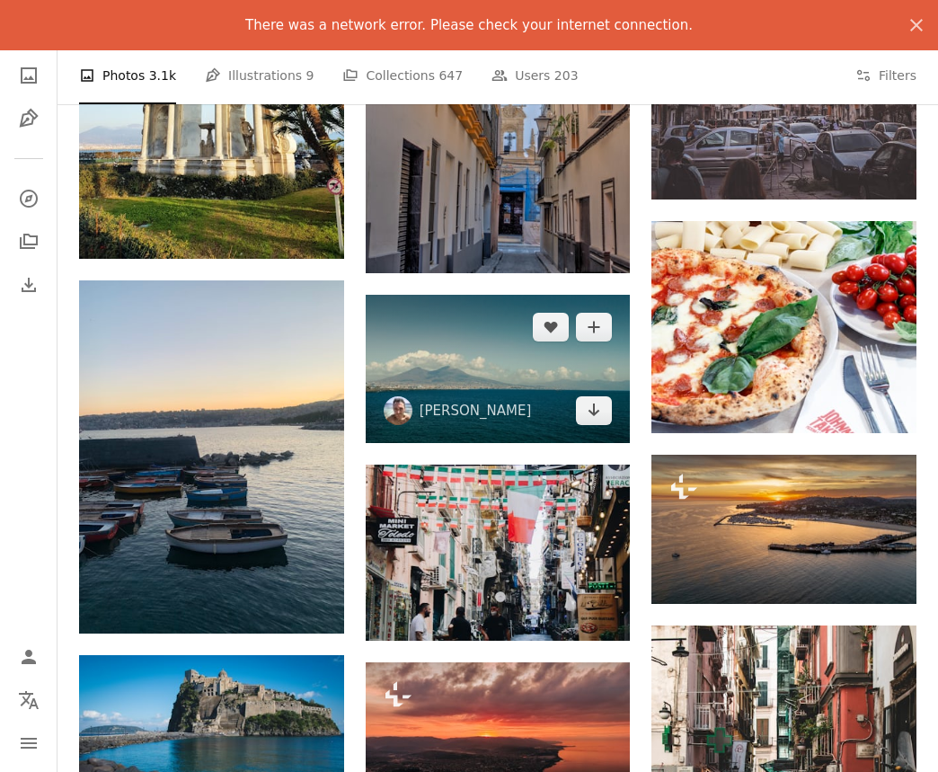
click at [554, 368] on img at bounding box center [498, 369] width 265 height 148
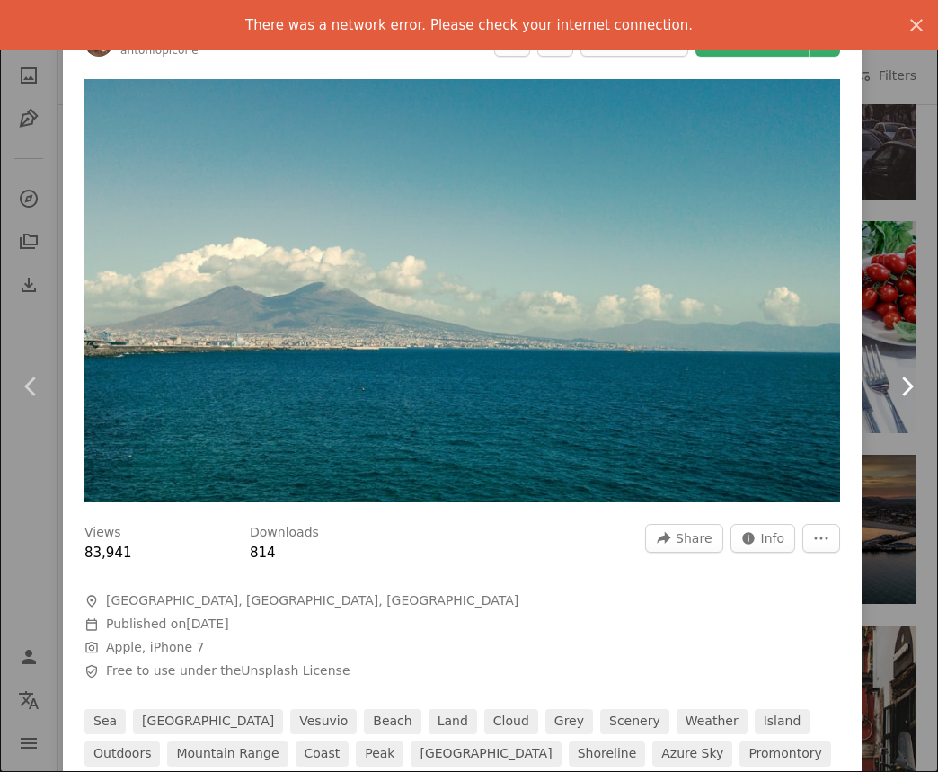
click at [896, 316] on link "Chevron right" at bounding box center [906, 386] width 63 height 173
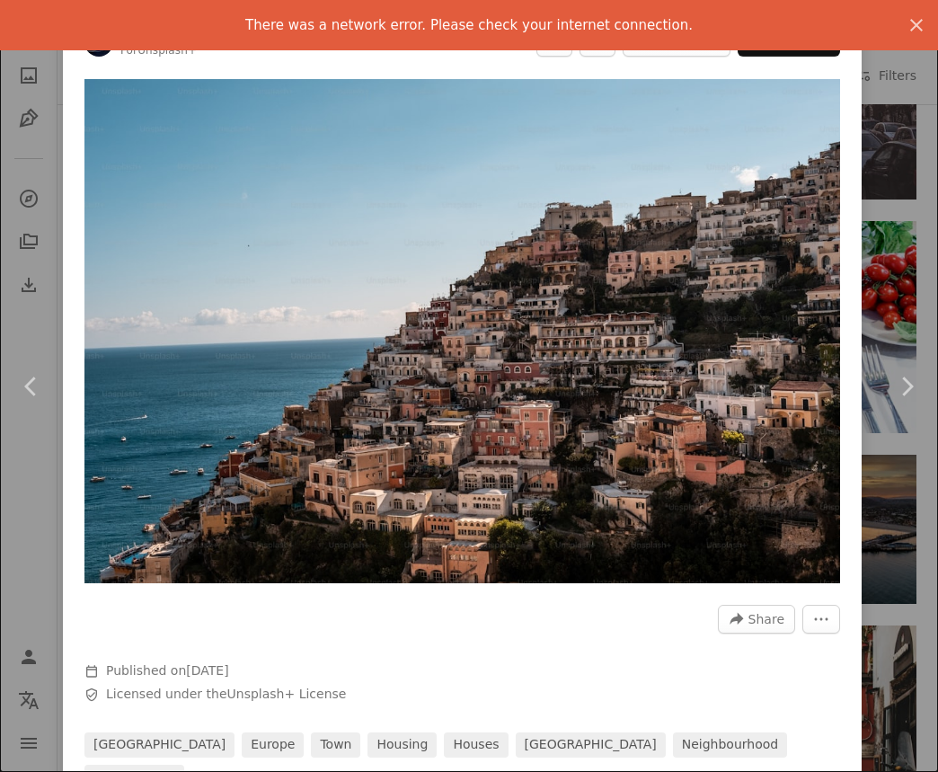
click at [25, 162] on div "An X shape Chevron left Chevron right There was a network error. Please check y…" at bounding box center [469, 386] width 938 height 772
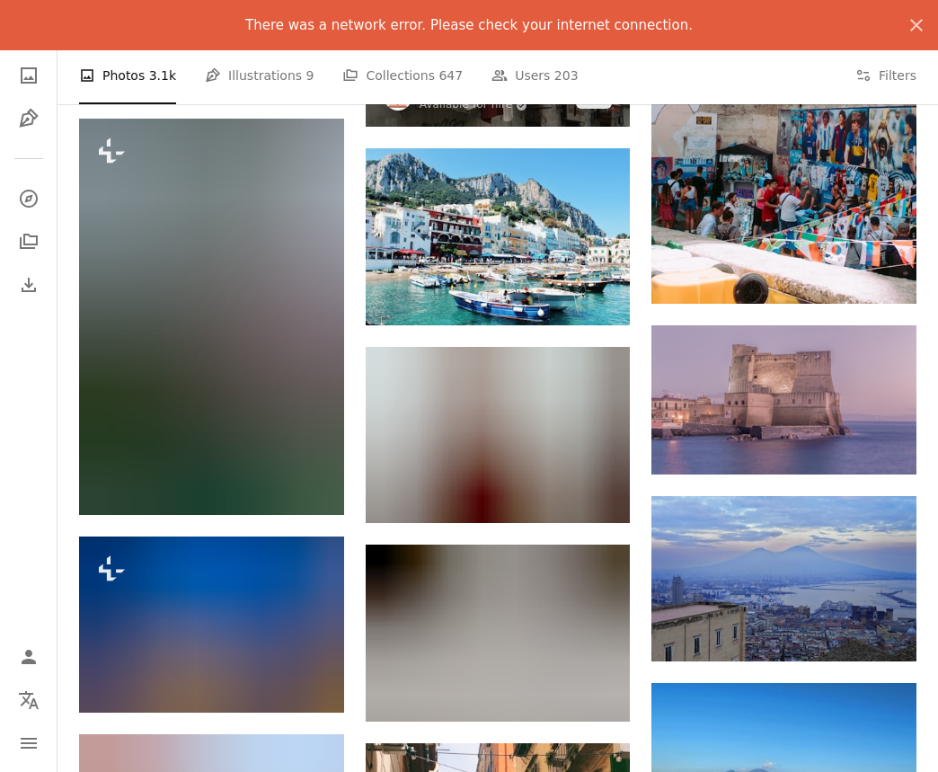
scroll to position [15586, 0]
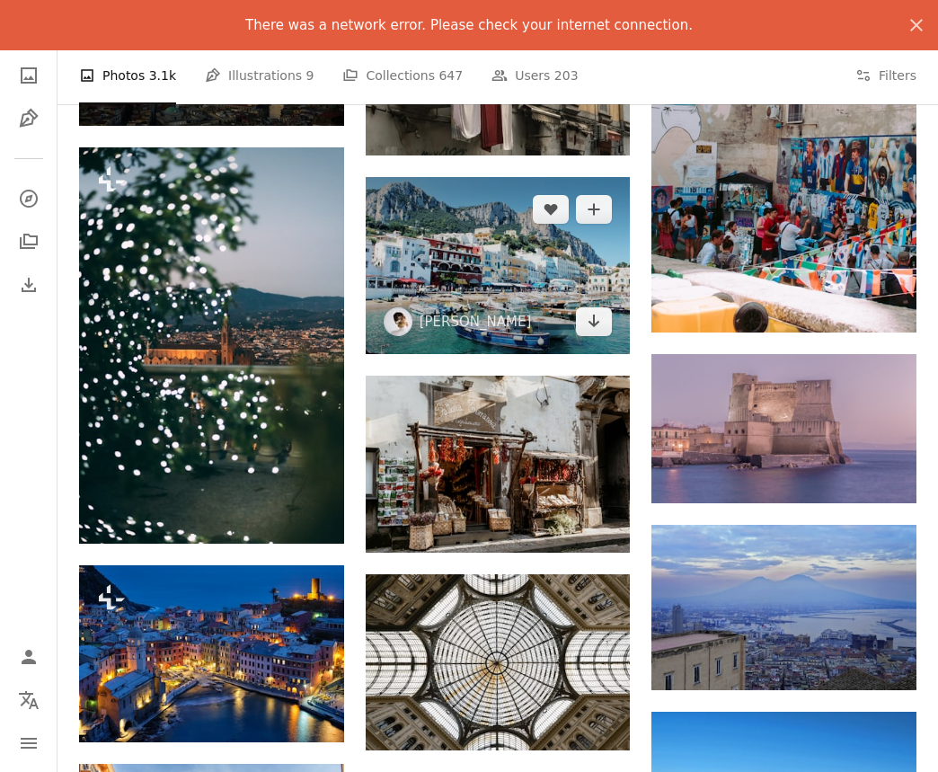
click at [510, 258] on img at bounding box center [498, 265] width 265 height 177
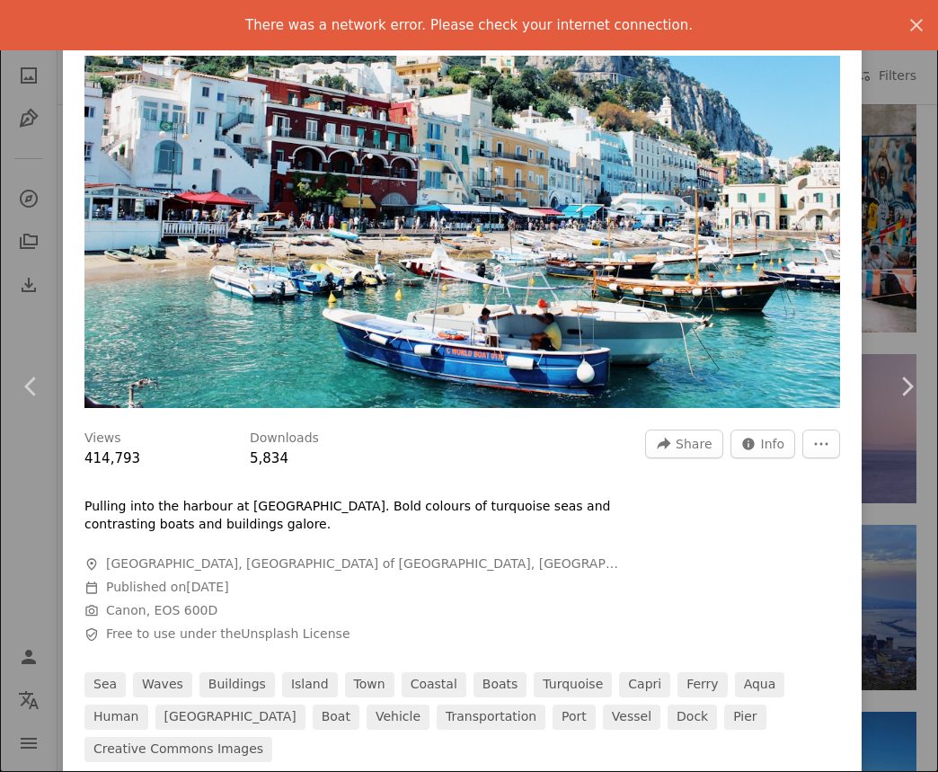
scroll to position [181, 0]
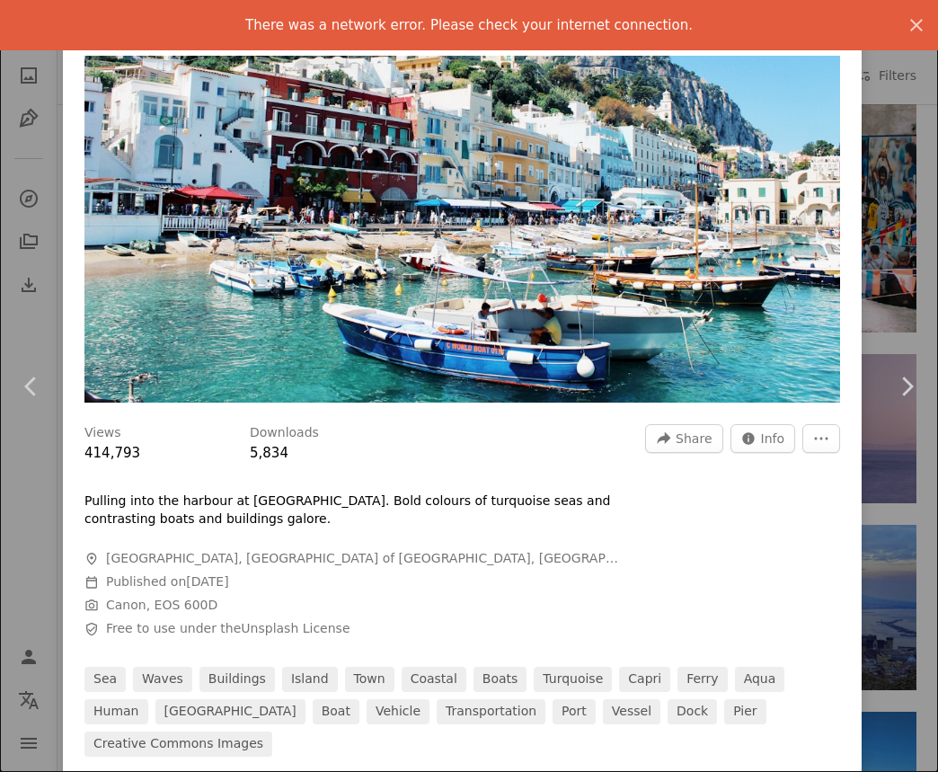
click at [890, 223] on div "An X shape Chevron left Chevron right There was a network error. Please check y…" at bounding box center [469, 386] width 938 height 772
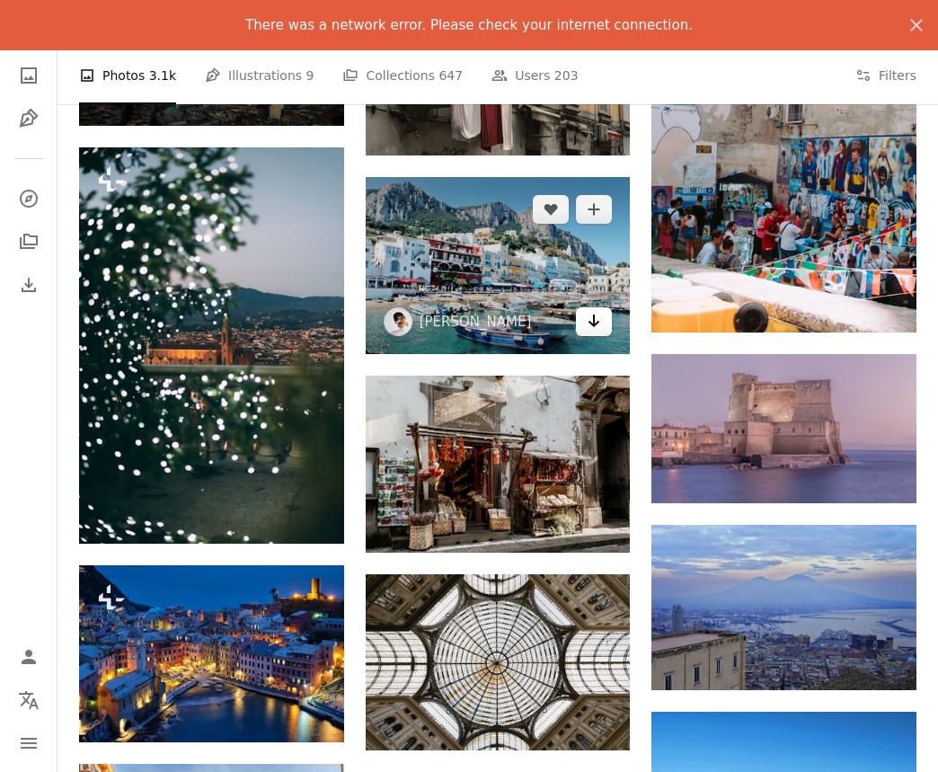
click at [598, 319] on icon "Arrow pointing down" at bounding box center [594, 321] width 14 height 22
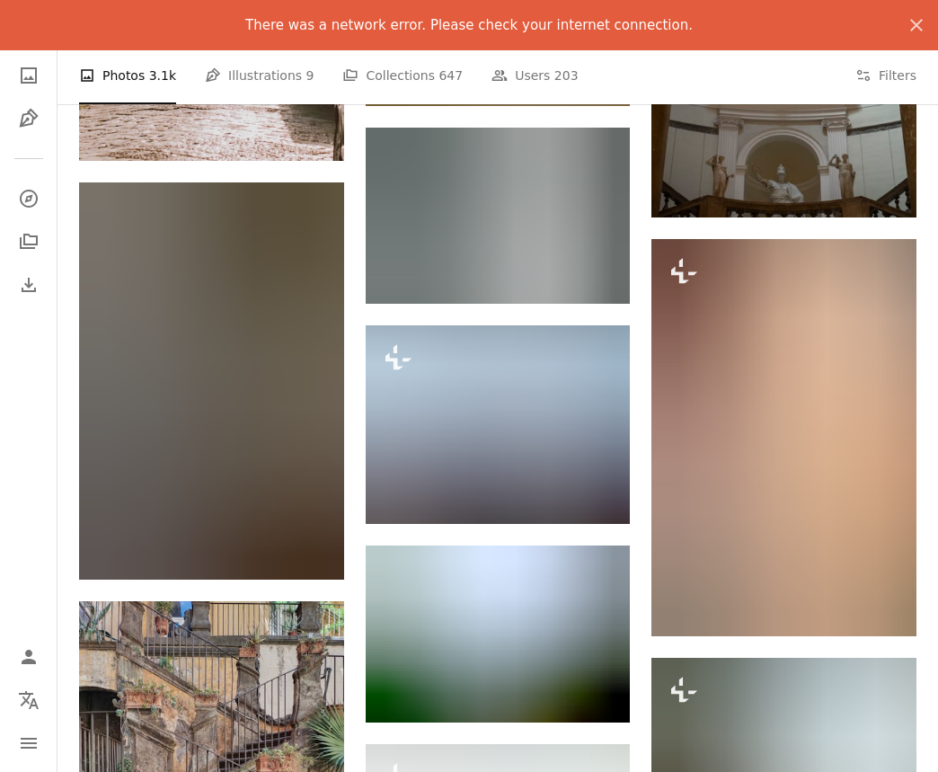
scroll to position [33320, 0]
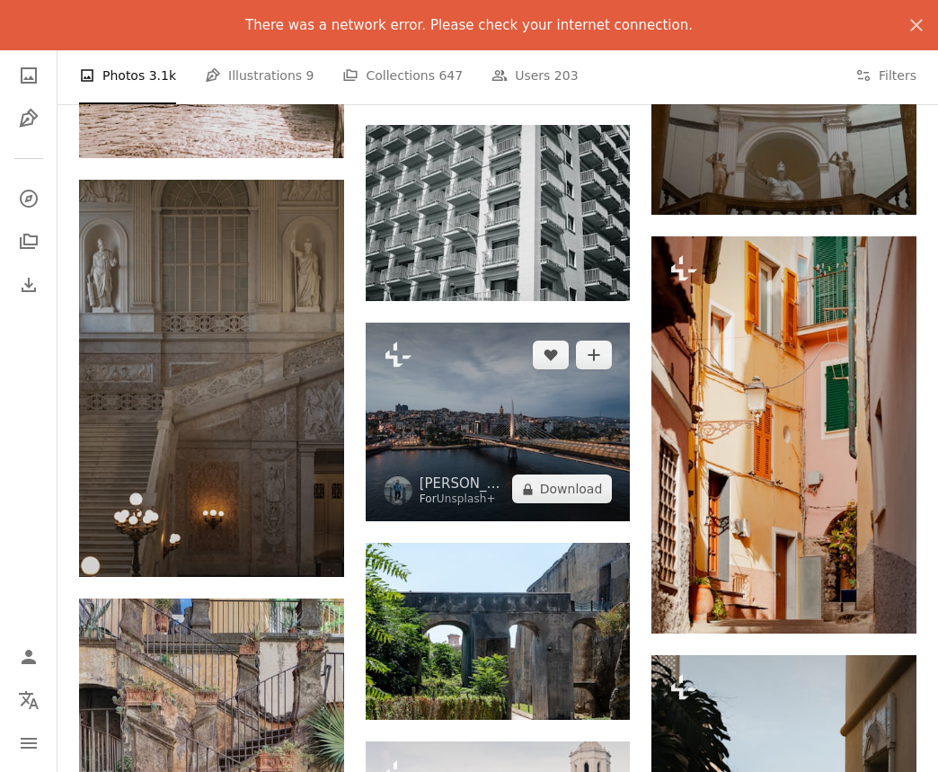
click at [499, 521] on img at bounding box center [498, 422] width 265 height 199
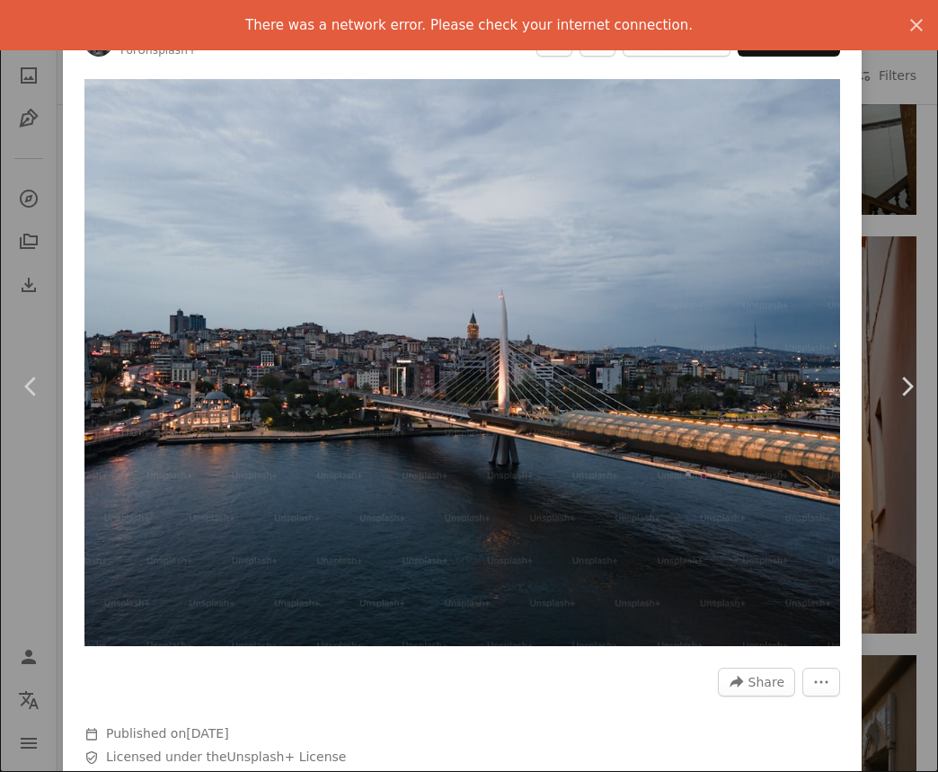
click at [890, 248] on div "An X shape Chevron left Chevron right There was a network error. Please check y…" at bounding box center [469, 386] width 938 height 772
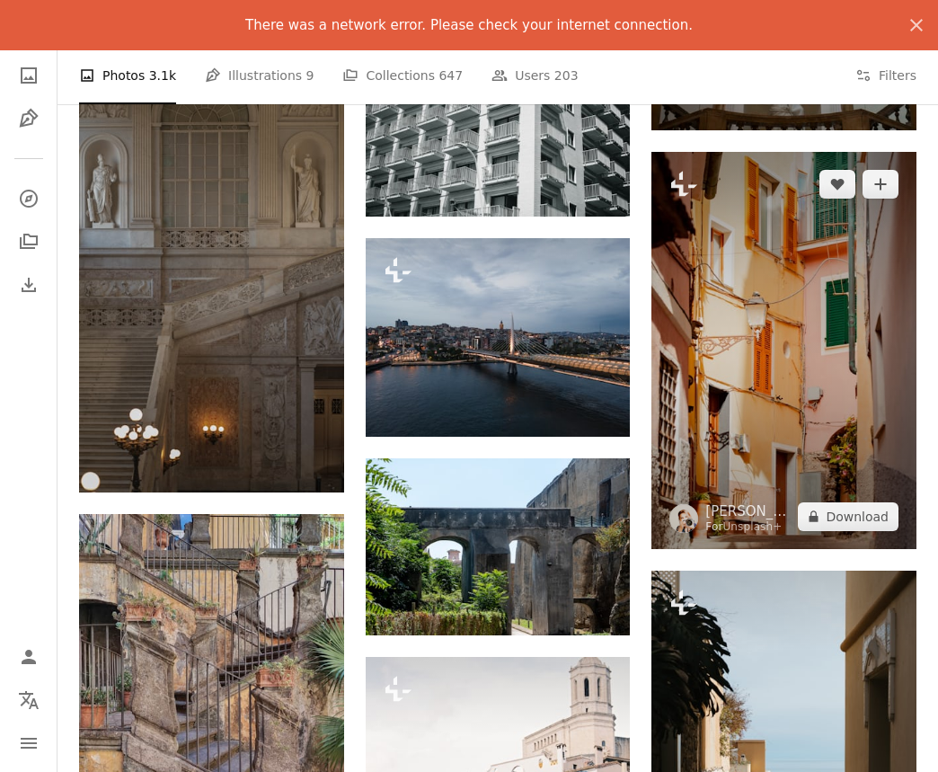
scroll to position [33428, 0]
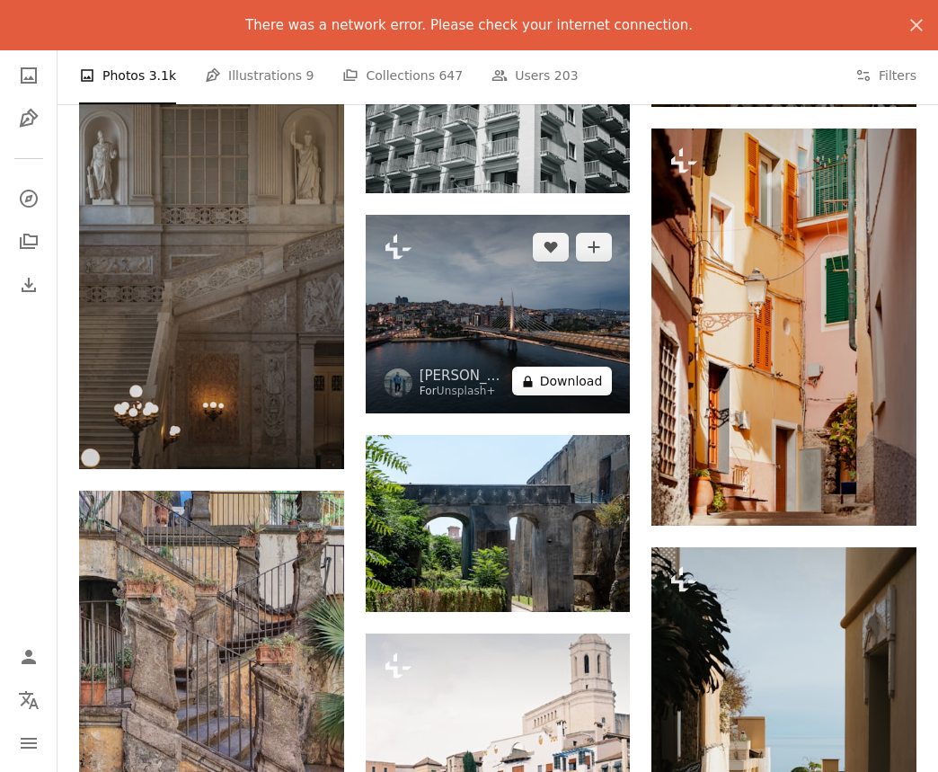
click at [554, 395] on button "A lock Download" at bounding box center [562, 381] width 101 height 29
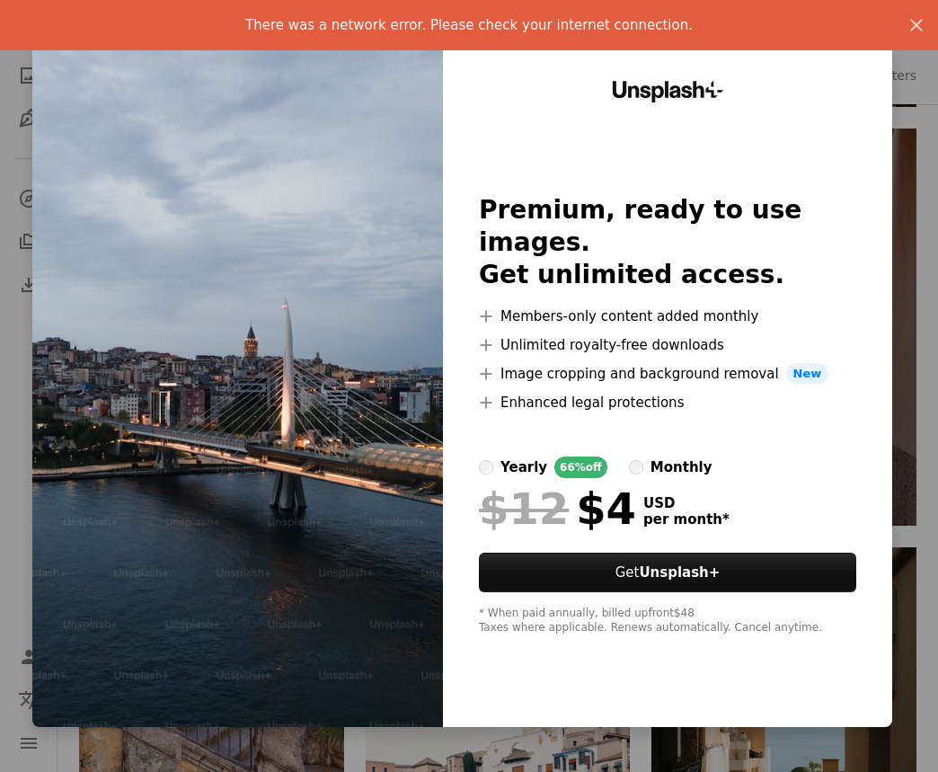
click at [918, 337] on div "An X shape There was a network error. Please check your internet connection. An…" at bounding box center [469, 386] width 938 height 772
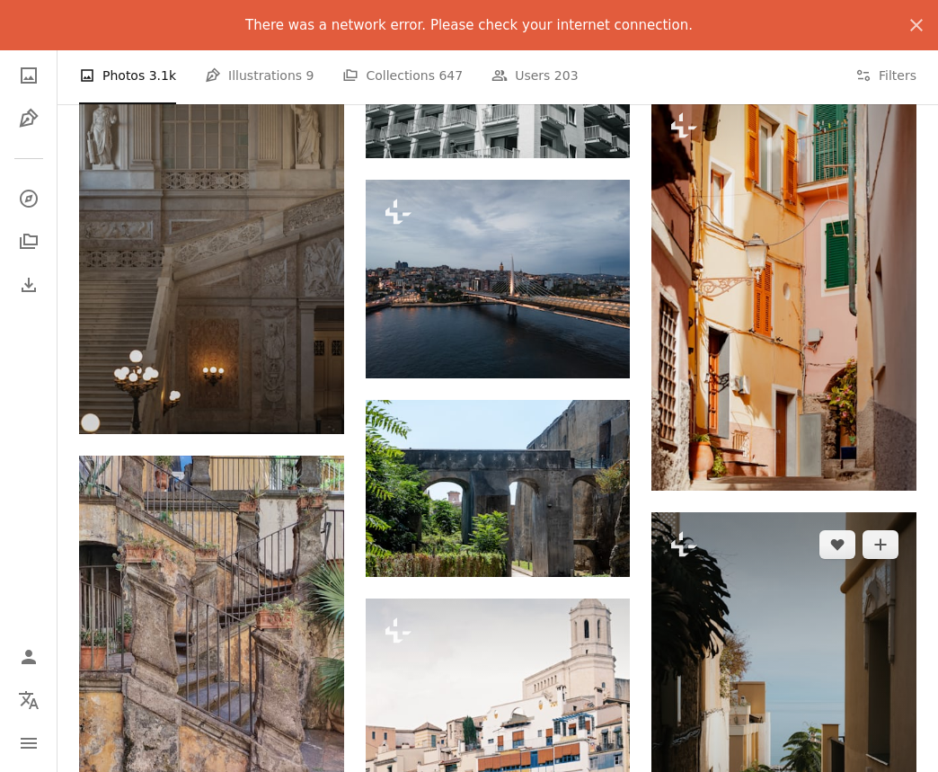
scroll to position [33476, 0]
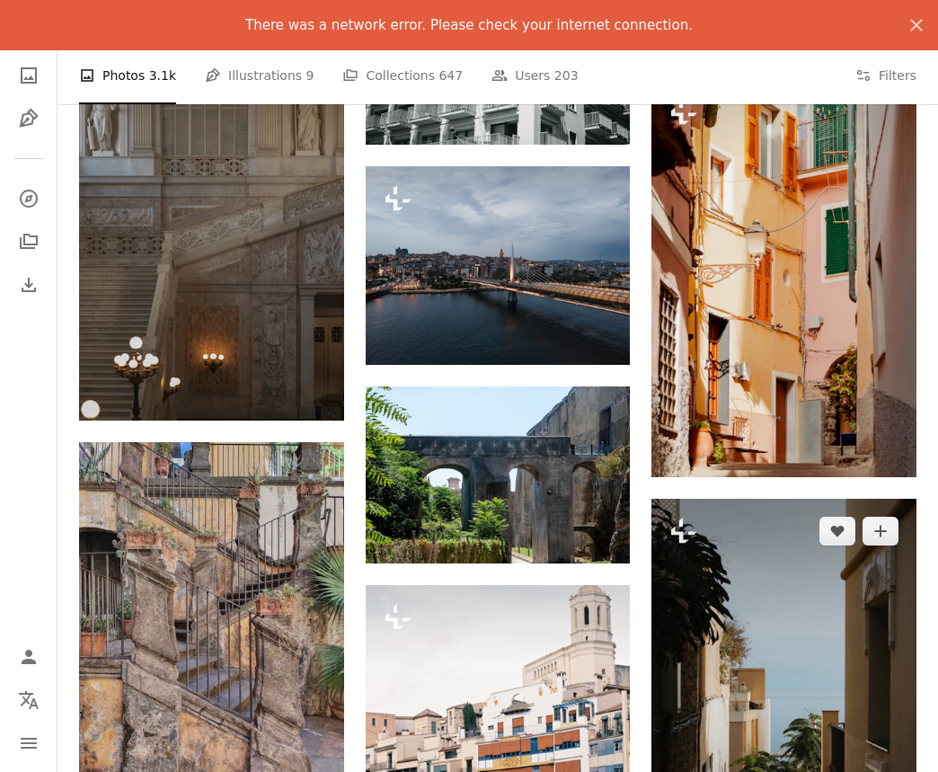
click at [721, 499] on img at bounding box center [784, 697] width 265 height 397
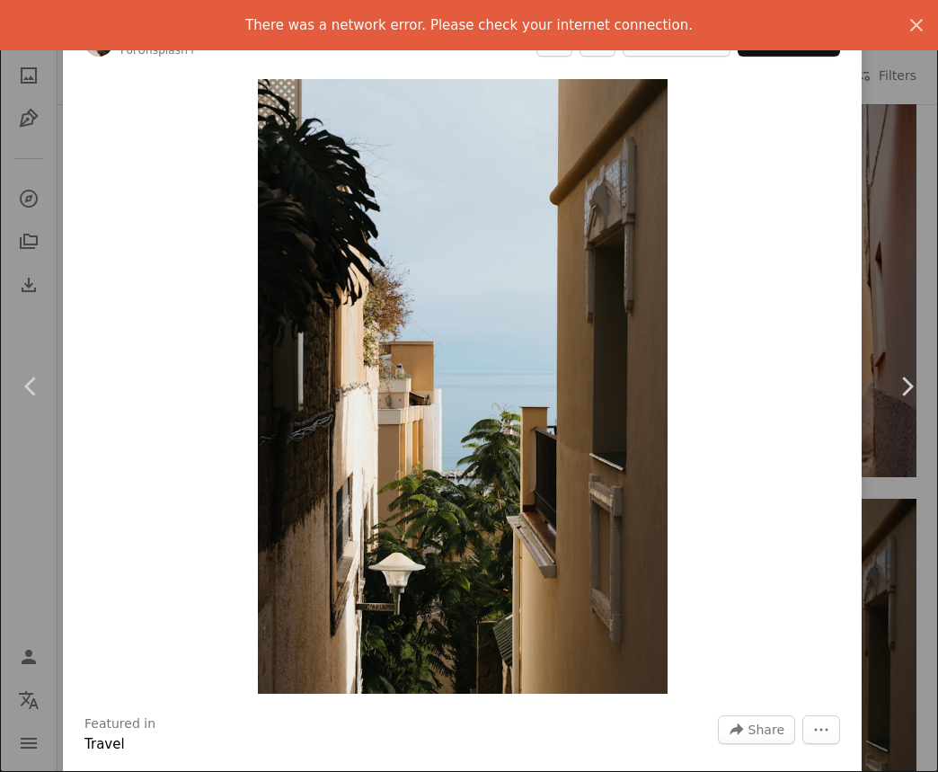
click at [785, 377] on div "Zoom in" at bounding box center [462, 386] width 799 height 633
click at [903, 211] on div "An X shape Chevron left Chevron right There was a network error. Please check y…" at bounding box center [469, 386] width 938 height 772
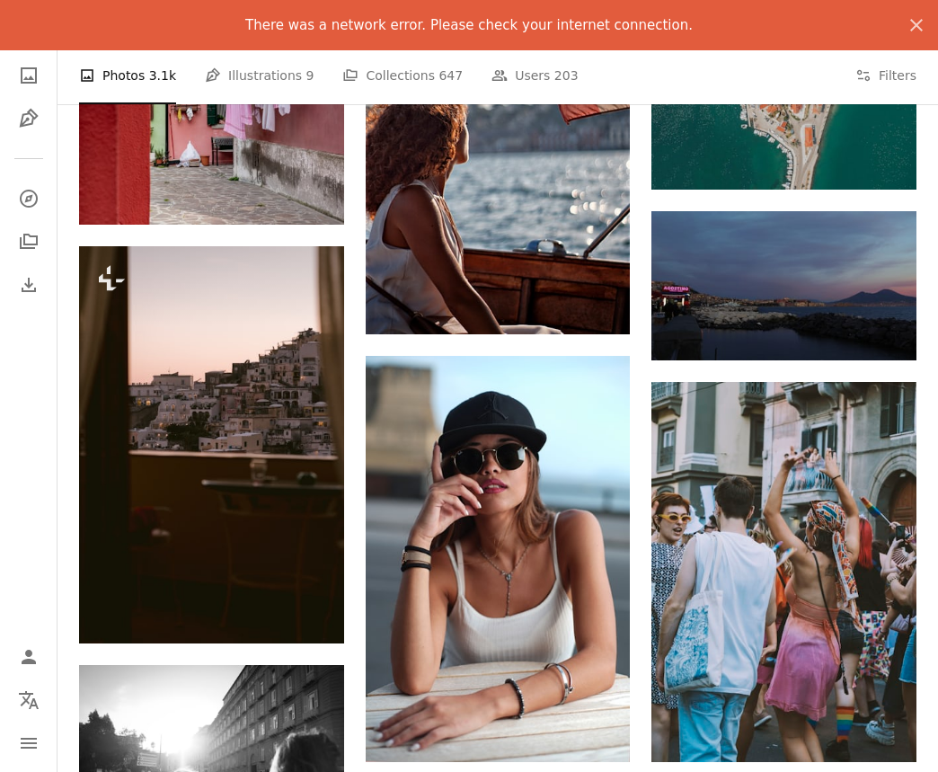
scroll to position [39617, 0]
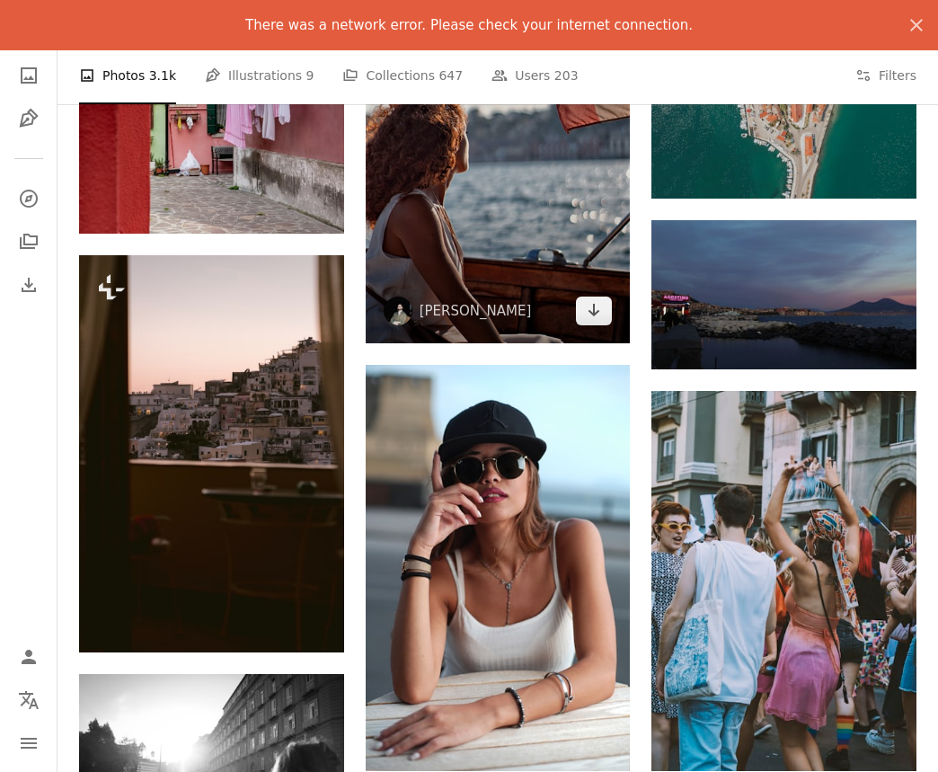
click at [514, 270] on img at bounding box center [498, 144] width 265 height 397
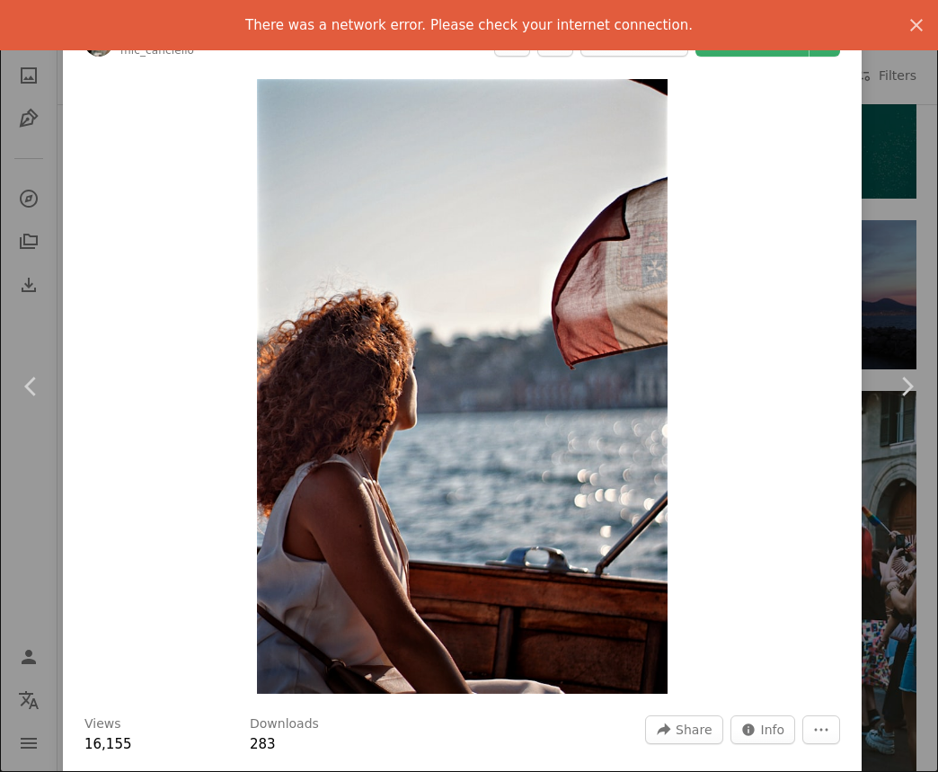
click at [900, 283] on div "An X shape Chevron left Chevron right There was a network error. Please check y…" at bounding box center [469, 386] width 938 height 772
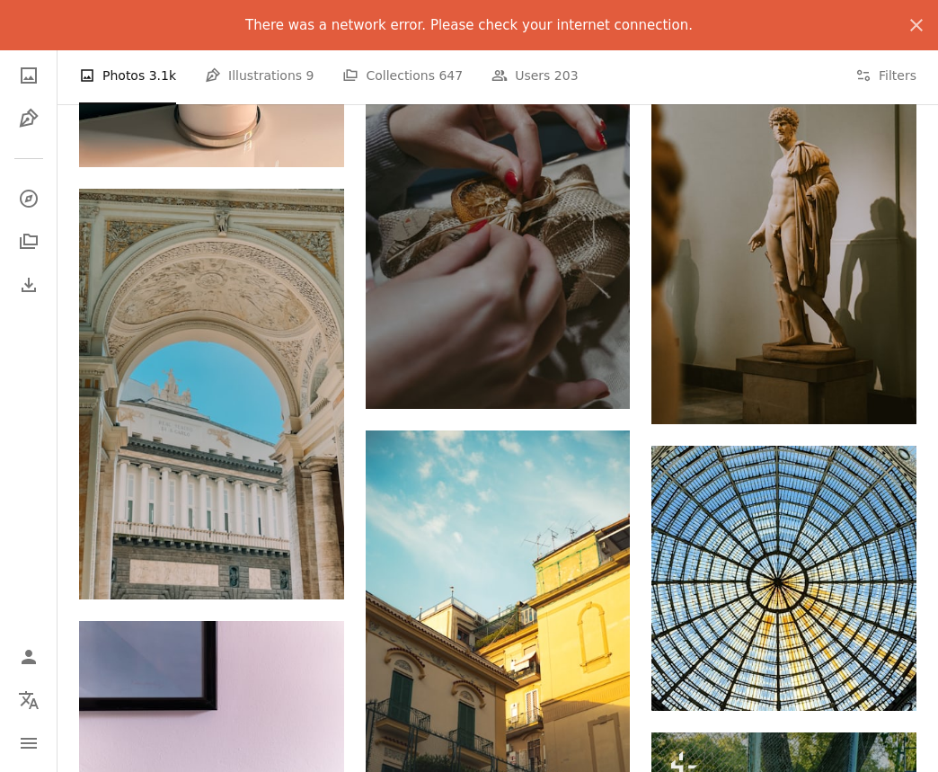
scroll to position [24326, 0]
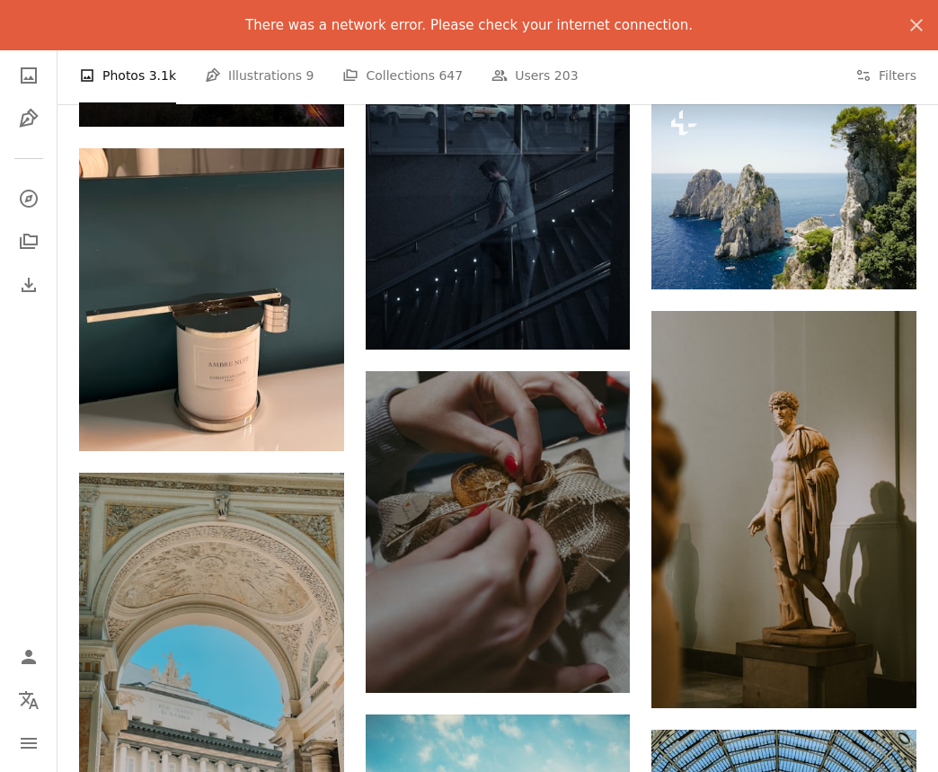
drag, startPoint x: 930, startPoint y: 350, endPoint x: 930, endPoint y: 320, distance: 29.7
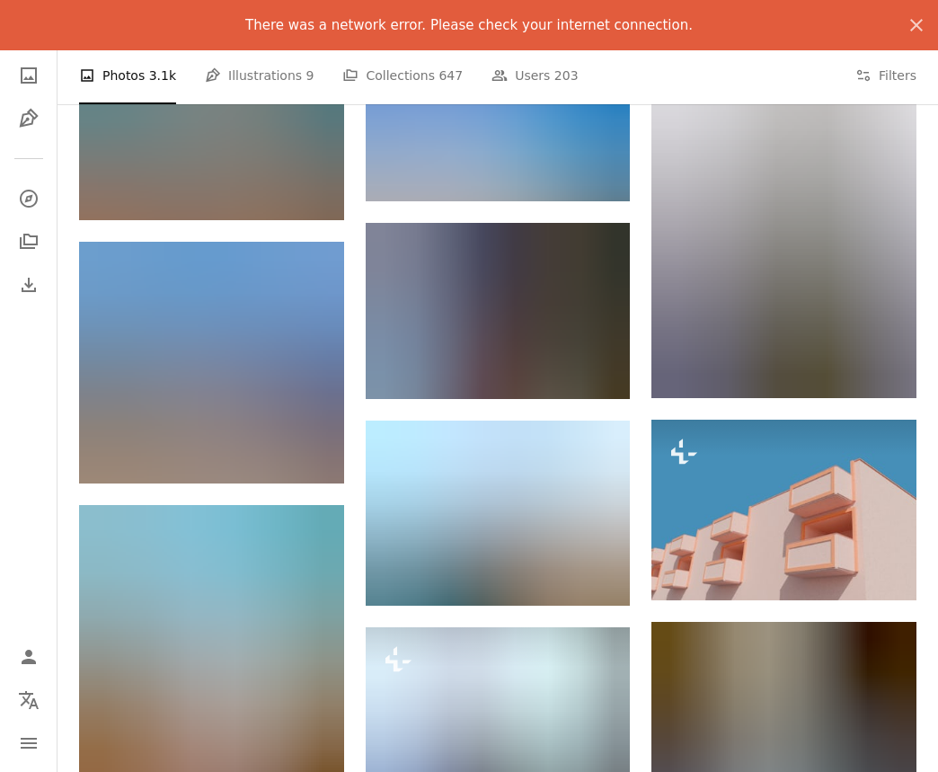
scroll to position [12222, 0]
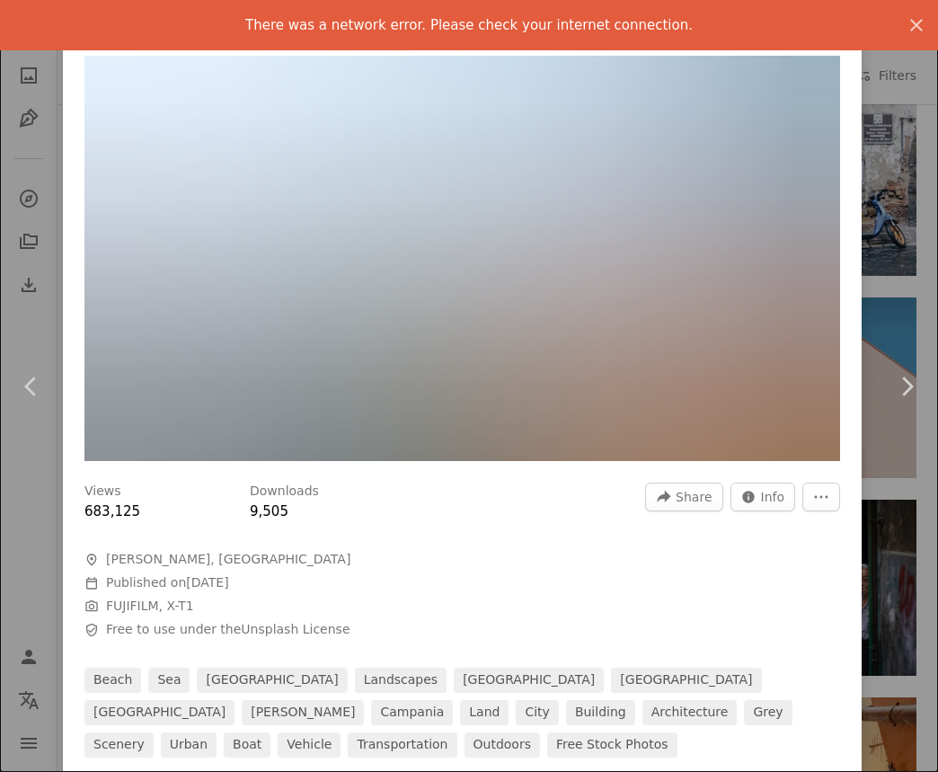
scroll to position [129, 0]
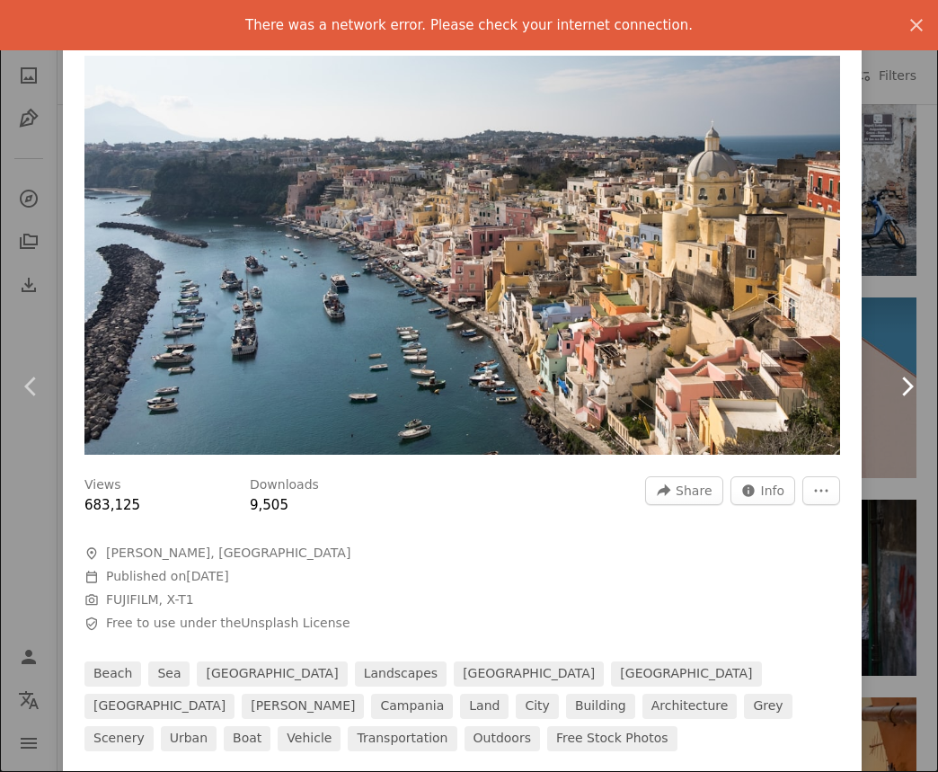
click at [911, 308] on link "Chevron right" at bounding box center [906, 386] width 63 height 173
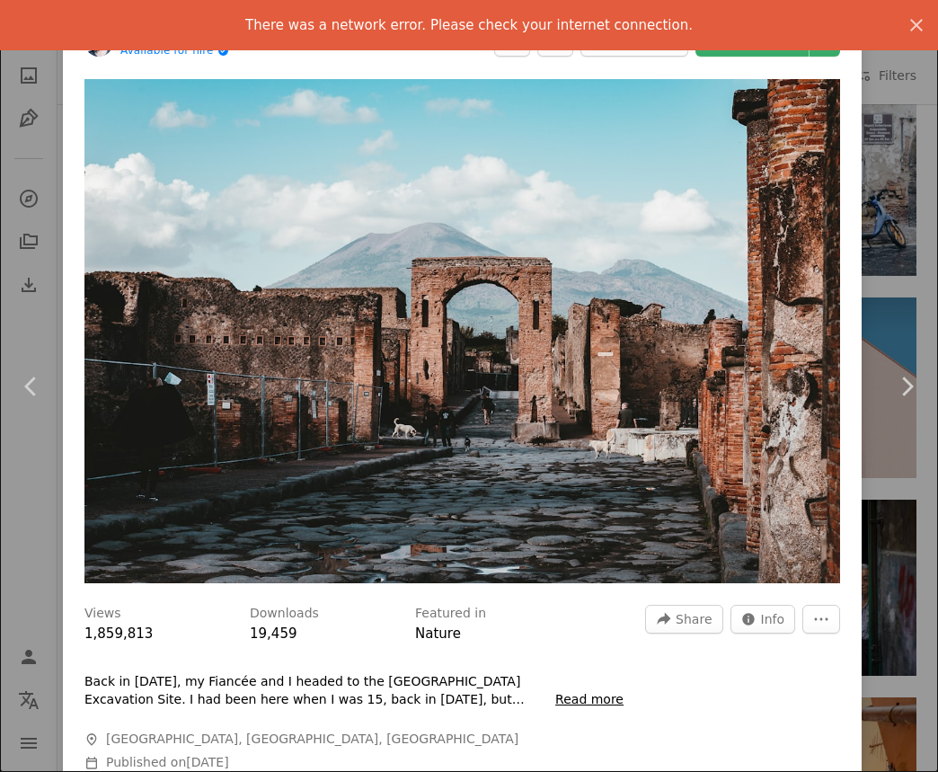
click at [913, 262] on div "An X shape Chevron left Chevron right There was a network error. Please check y…" at bounding box center [469, 386] width 938 height 772
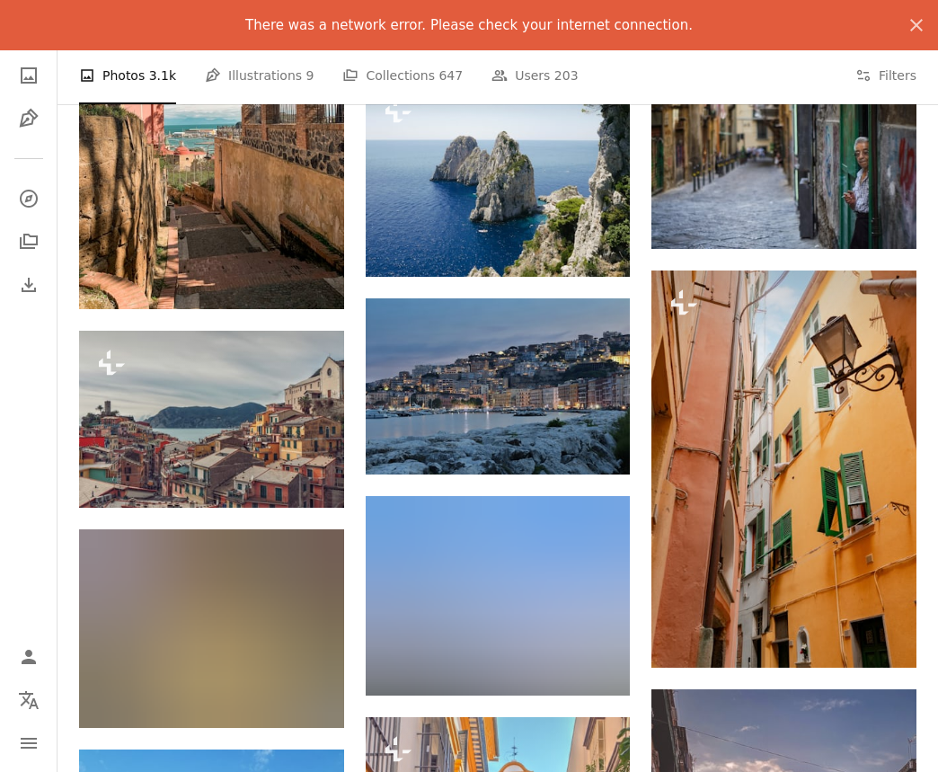
scroll to position [12654, 0]
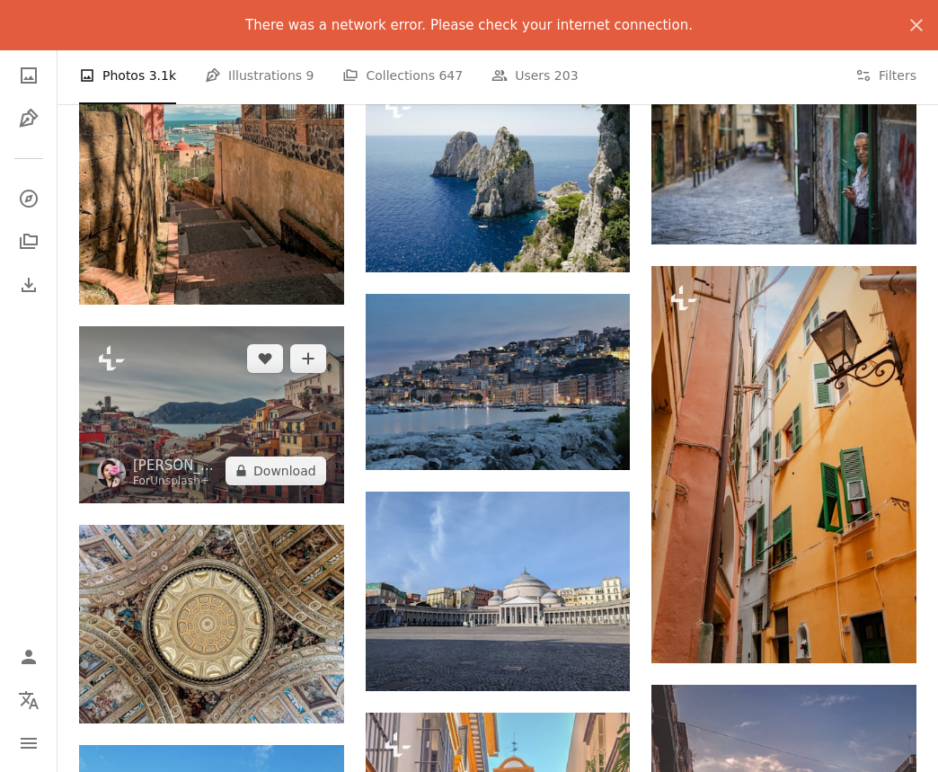
click at [271, 436] on img at bounding box center [211, 414] width 265 height 177
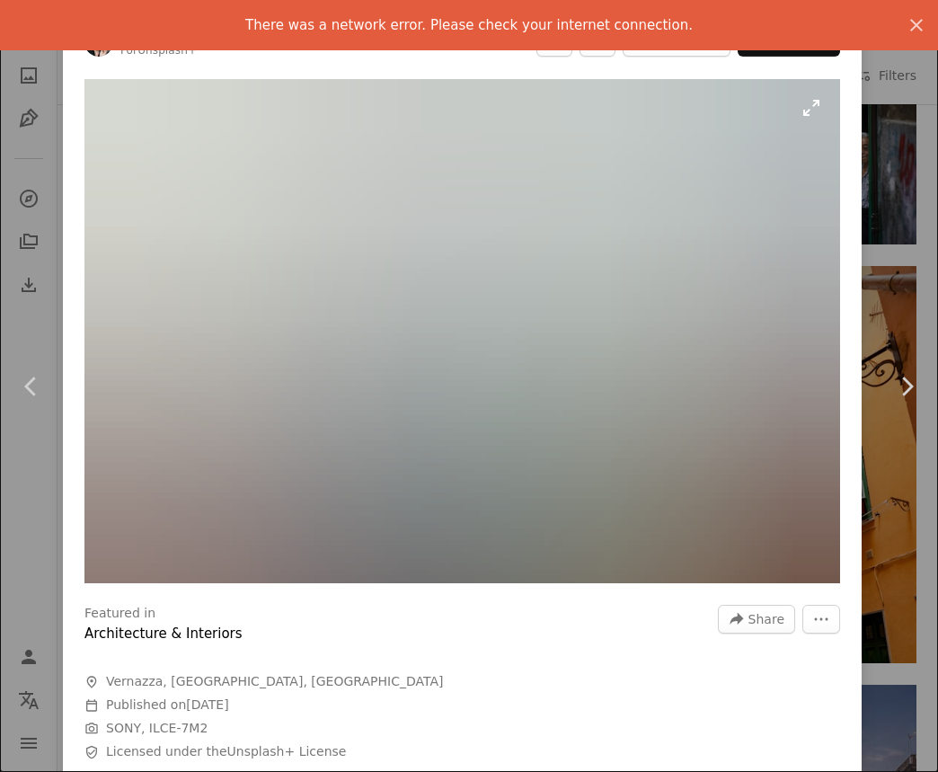
scroll to position [59, 0]
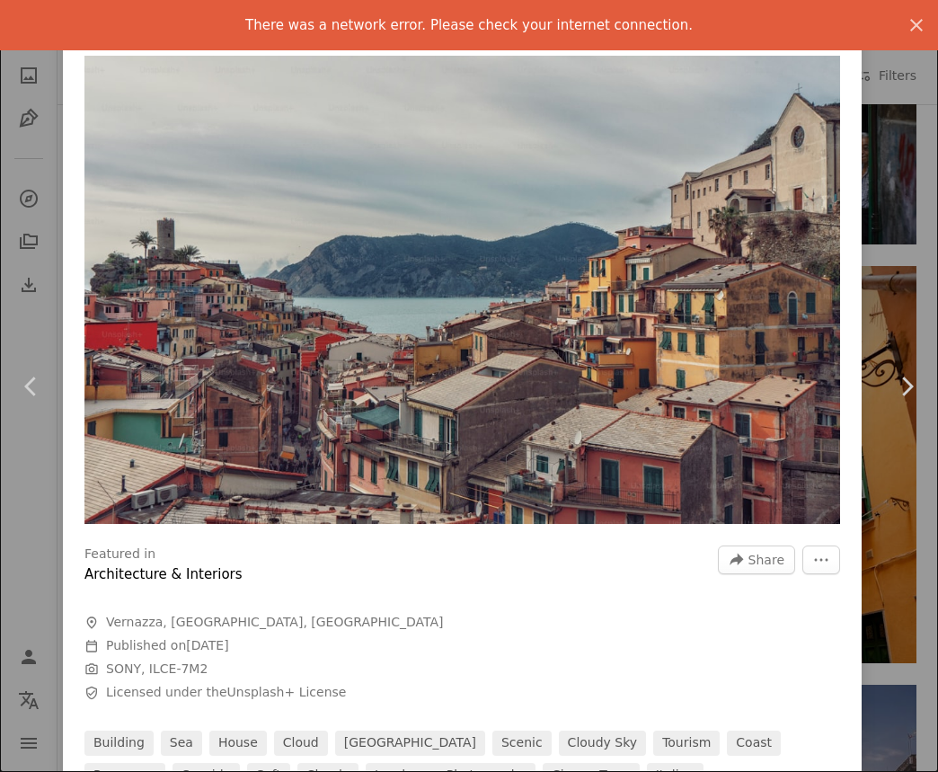
click at [901, 259] on div "An X shape Chevron left Chevron right There was a network error. Please check y…" at bounding box center [469, 386] width 938 height 772
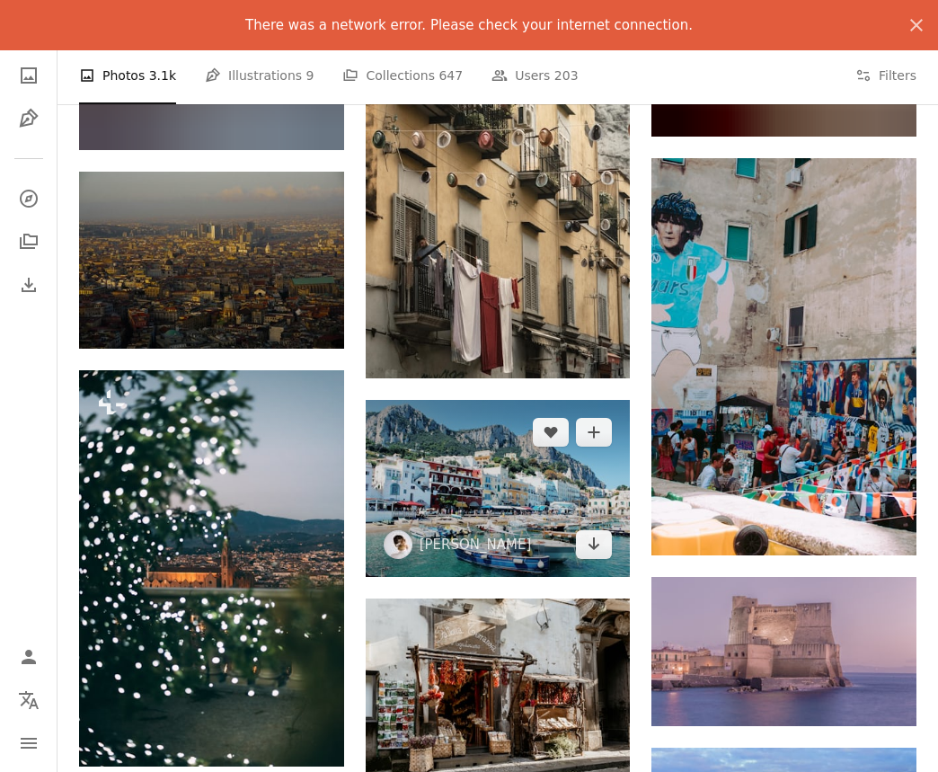
scroll to position [15361, 0]
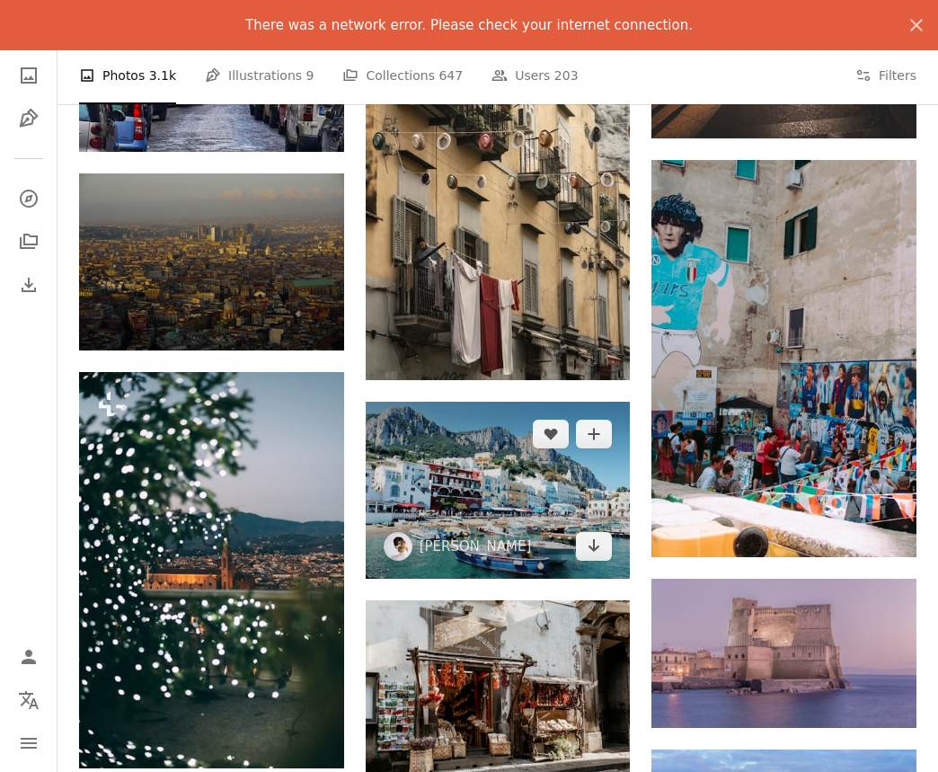
click at [501, 443] on img at bounding box center [498, 490] width 265 height 177
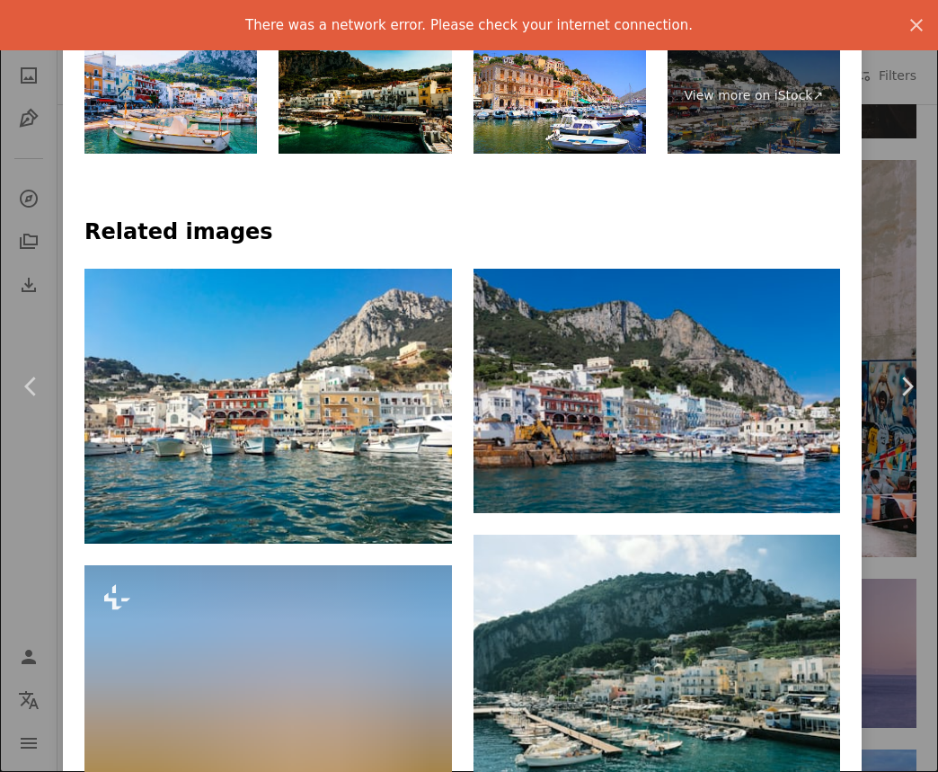
scroll to position [1041, 0]
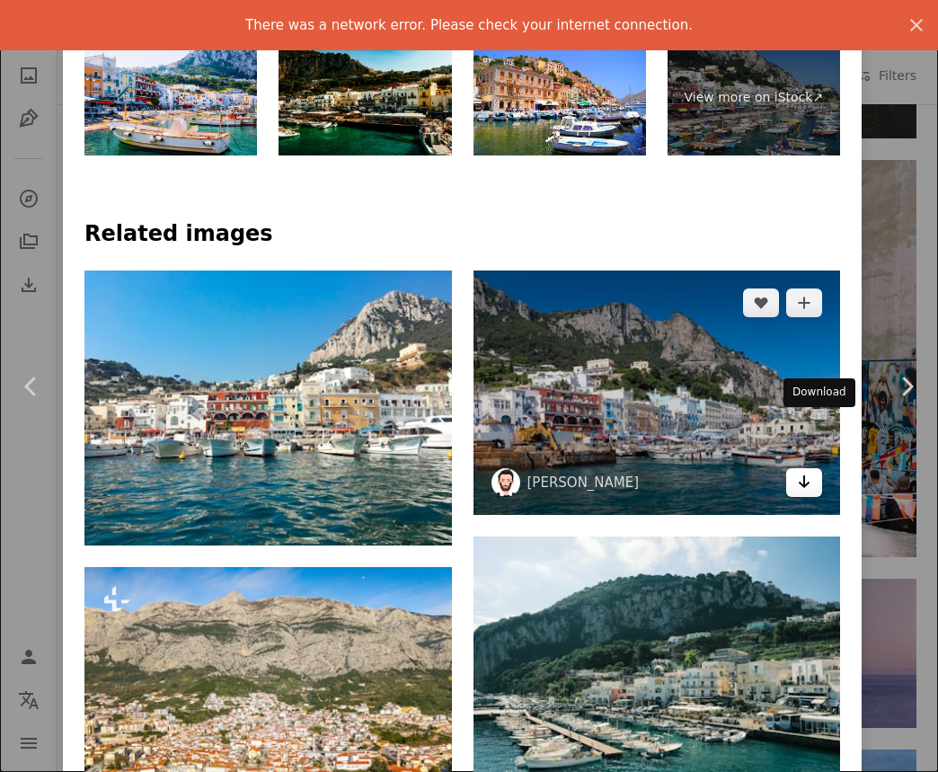
click at [812, 471] on icon "Arrow pointing down" at bounding box center [804, 482] width 14 height 22
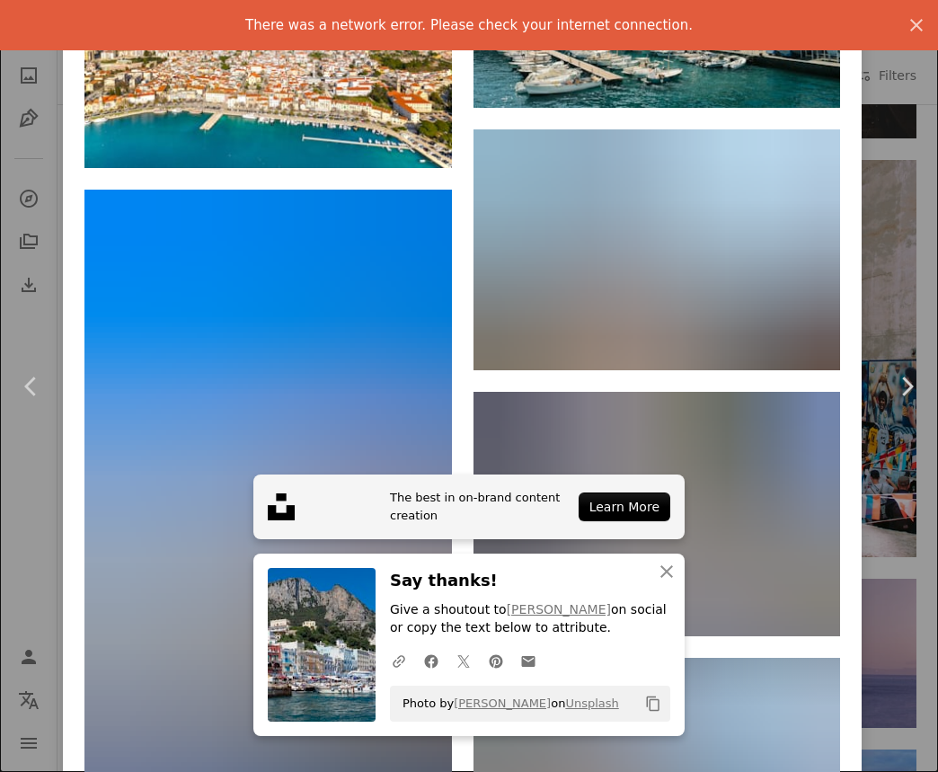
scroll to position [1721, 0]
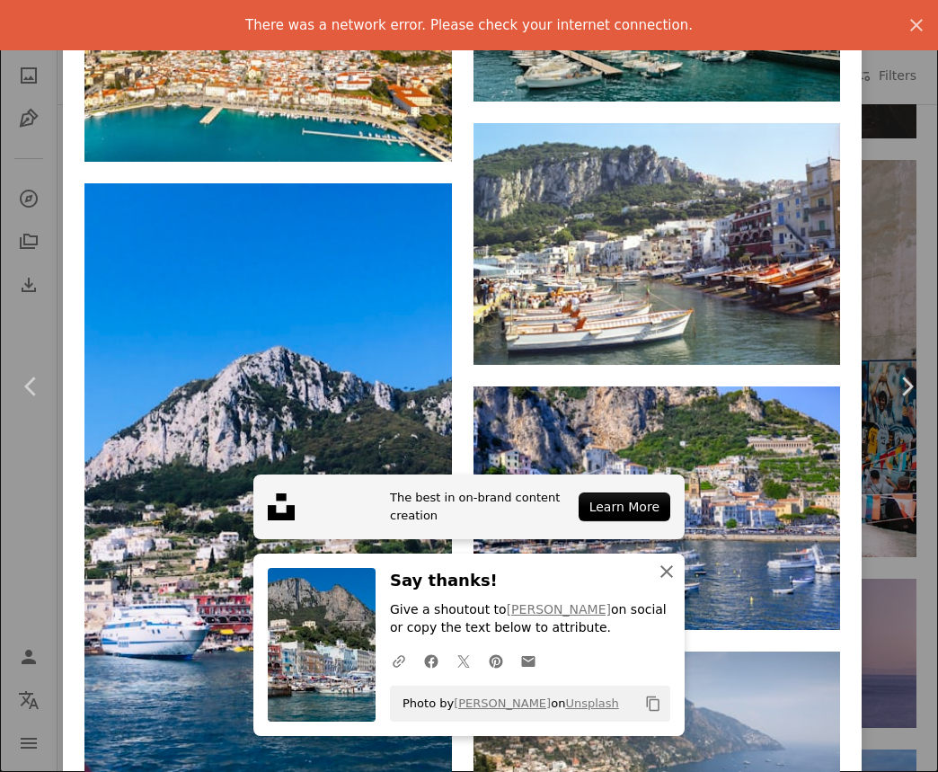
click at [663, 576] on icon "An X shape" at bounding box center [667, 572] width 22 height 22
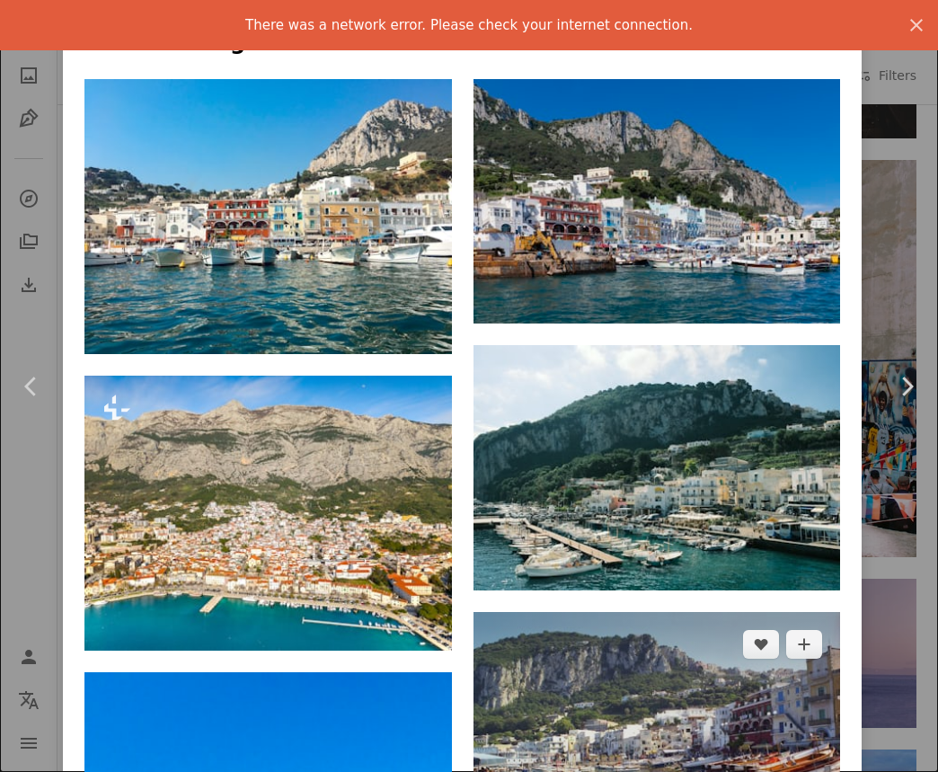
scroll to position [1284, 0]
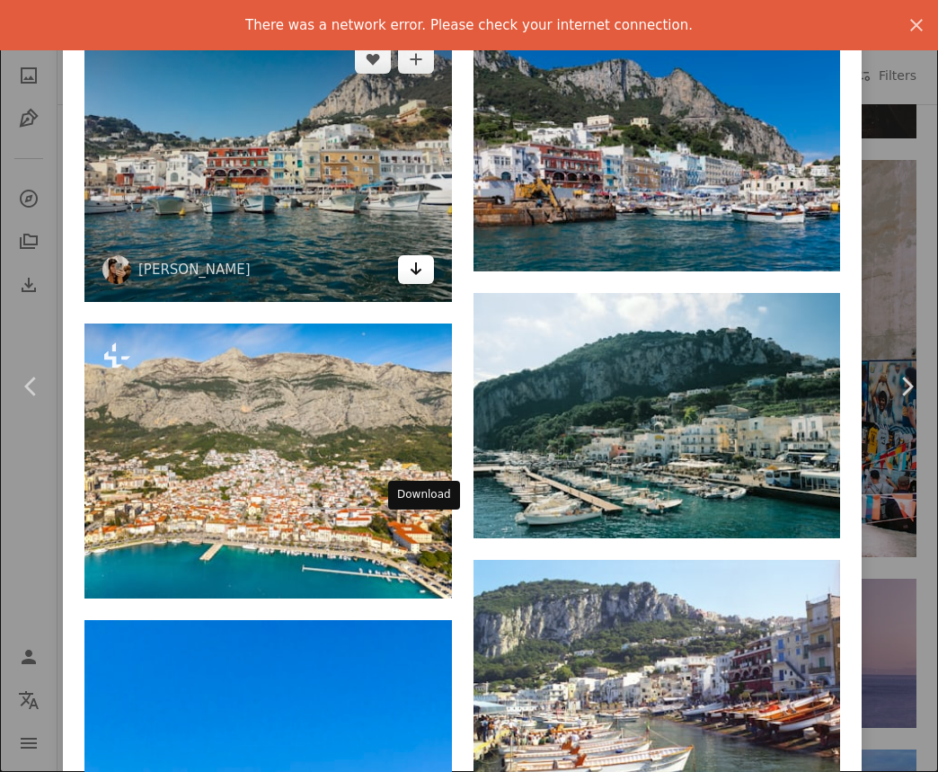
click at [430, 284] on link "Arrow pointing down" at bounding box center [416, 269] width 36 height 29
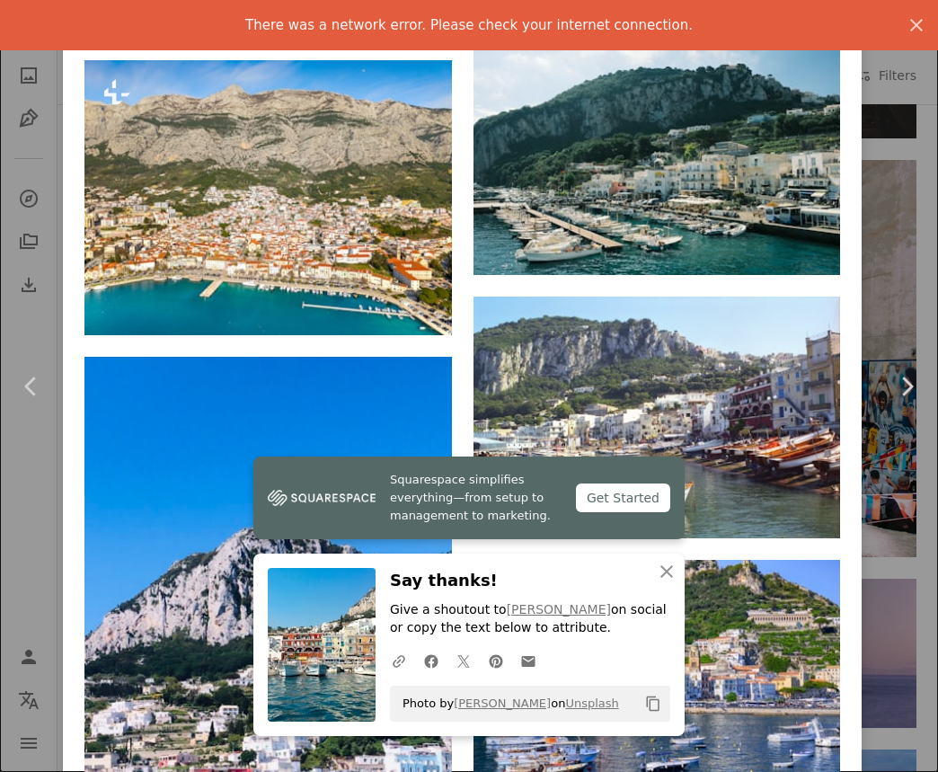
scroll to position [1533, 0]
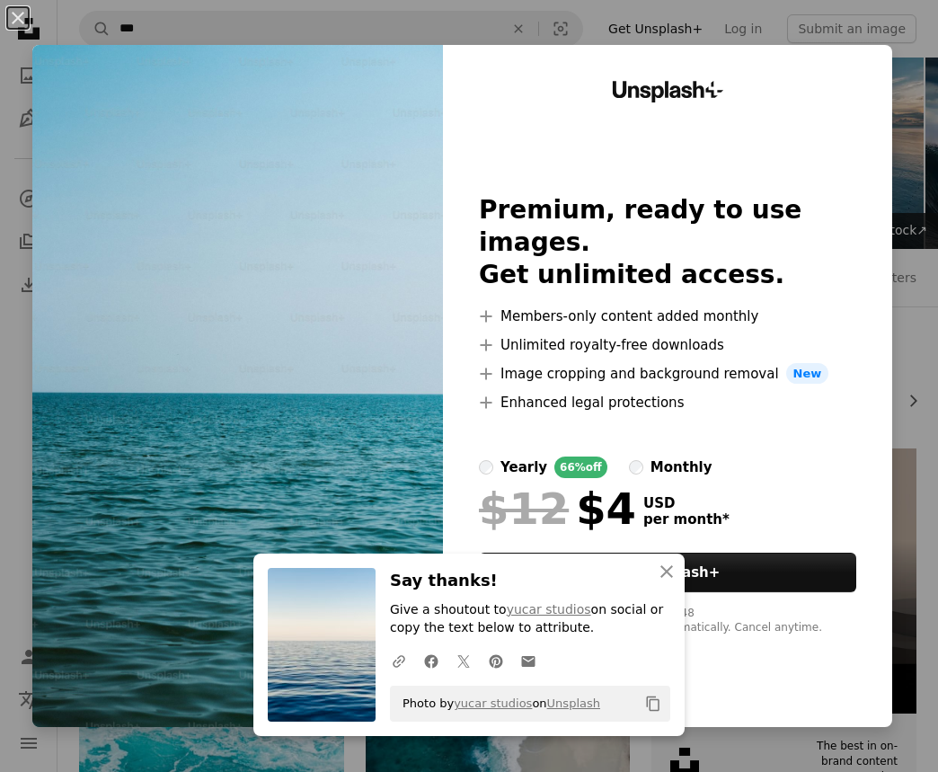
scroll to position [3080, 0]
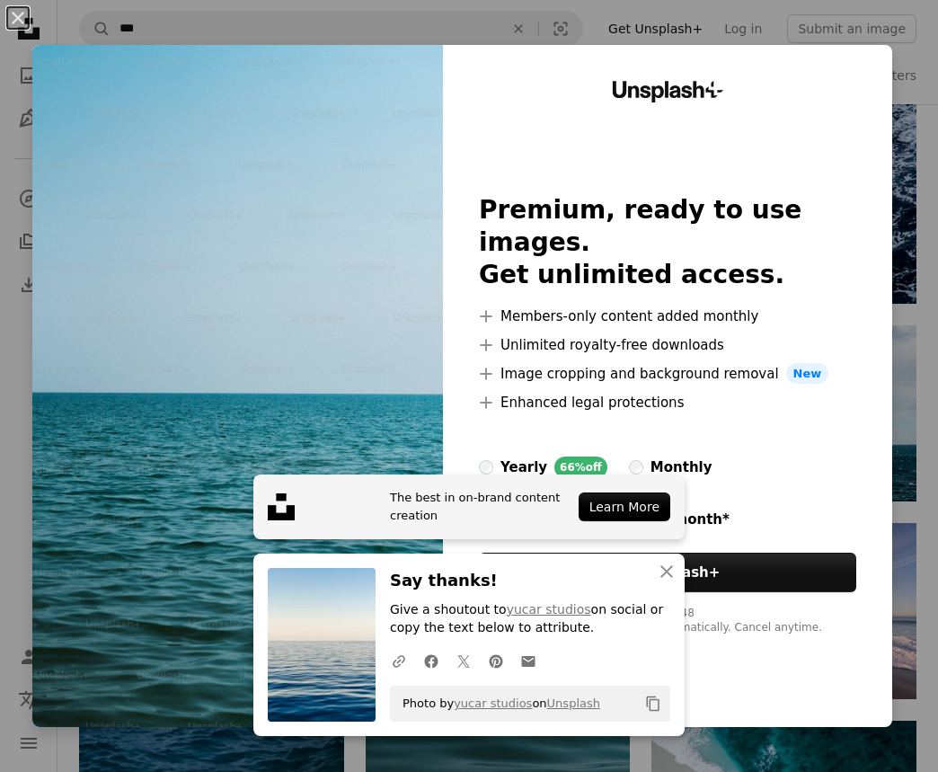
click at [765, 30] on div "An X shape The best in on-brand content creation Learn More An X shape Close Sa…" at bounding box center [469, 386] width 938 height 772
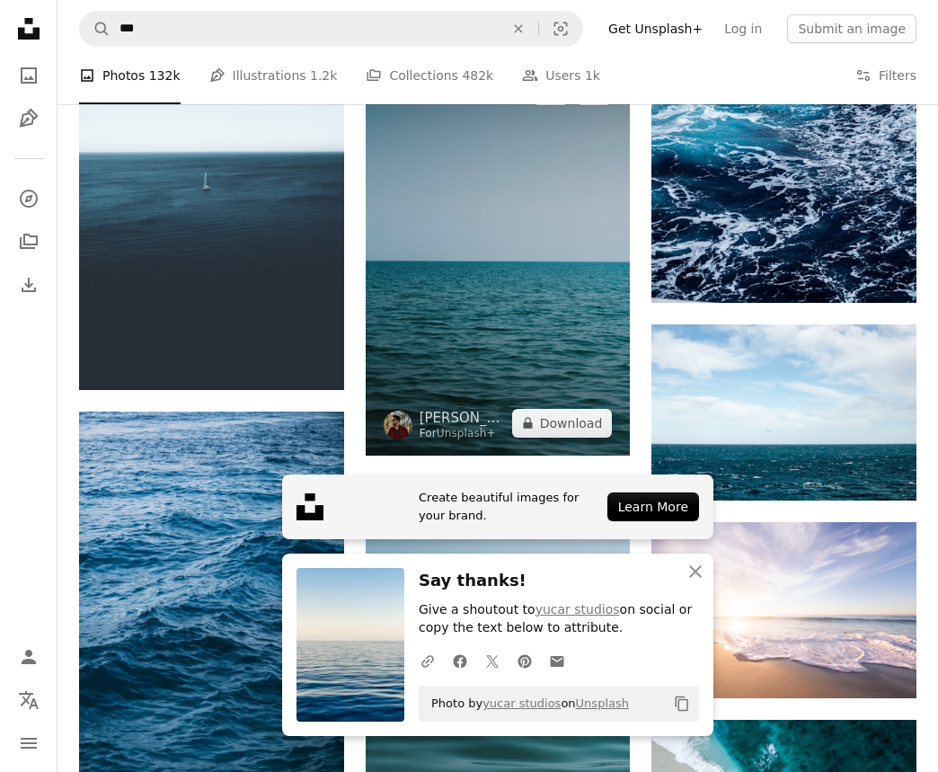
scroll to position [3080, 0]
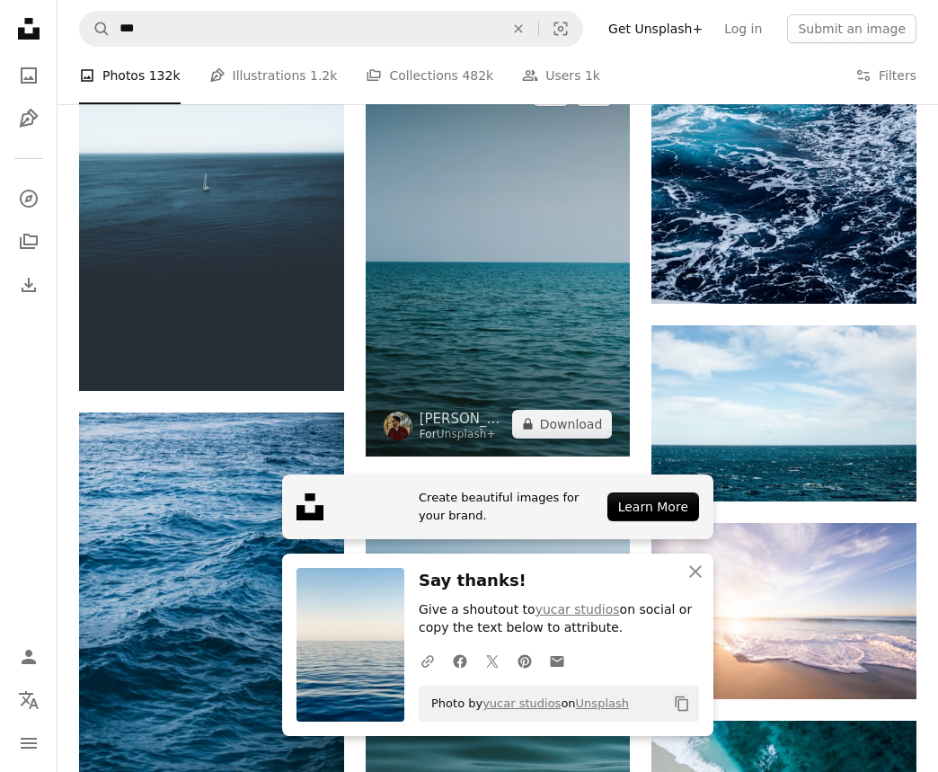
click at [541, 296] on img at bounding box center [498, 257] width 265 height 397
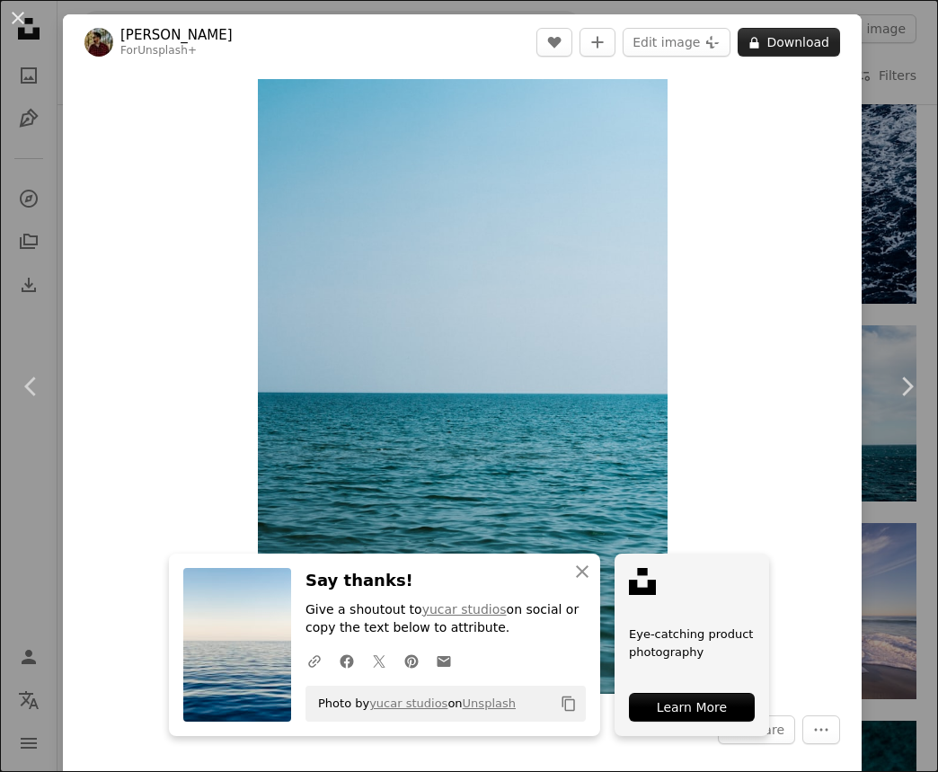
click at [806, 50] on button "A lock Download" at bounding box center [789, 42] width 102 height 29
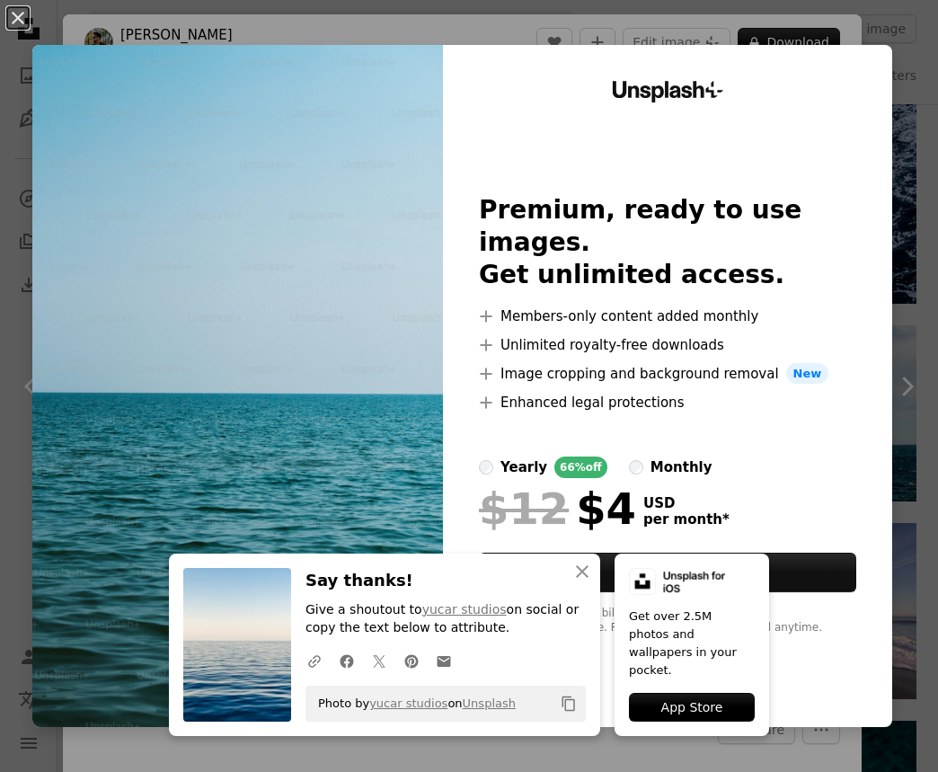
click at [919, 175] on div "An X shape An X shape Close Say thanks! Give a shoutout to yucar studios on soc…" at bounding box center [469, 386] width 938 height 772
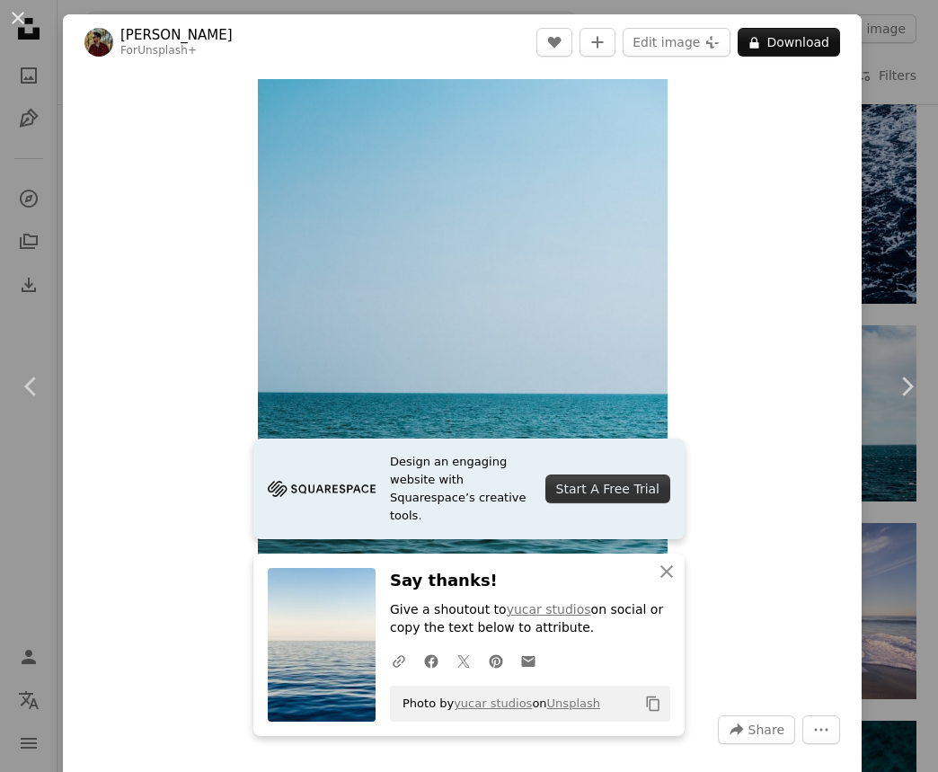
click at [891, 188] on div "An X shape Chevron left Chevron right Design an engaging website with Squarespa…" at bounding box center [469, 386] width 938 height 772
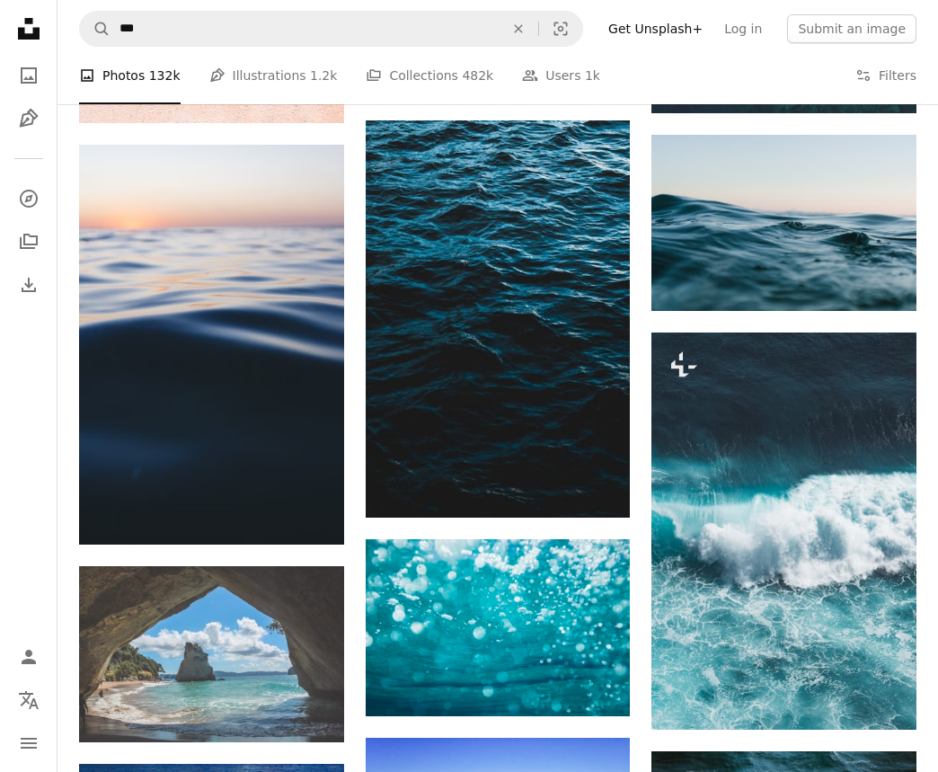
scroll to position [5173, 0]
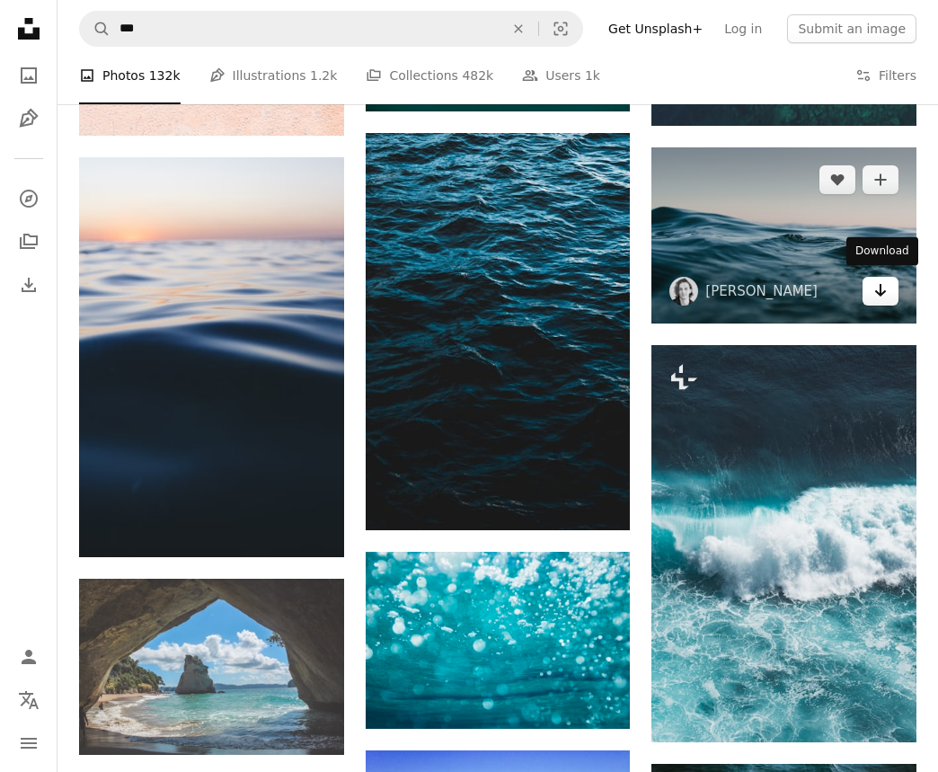
click at [879, 288] on icon "Download" at bounding box center [881, 290] width 12 height 13
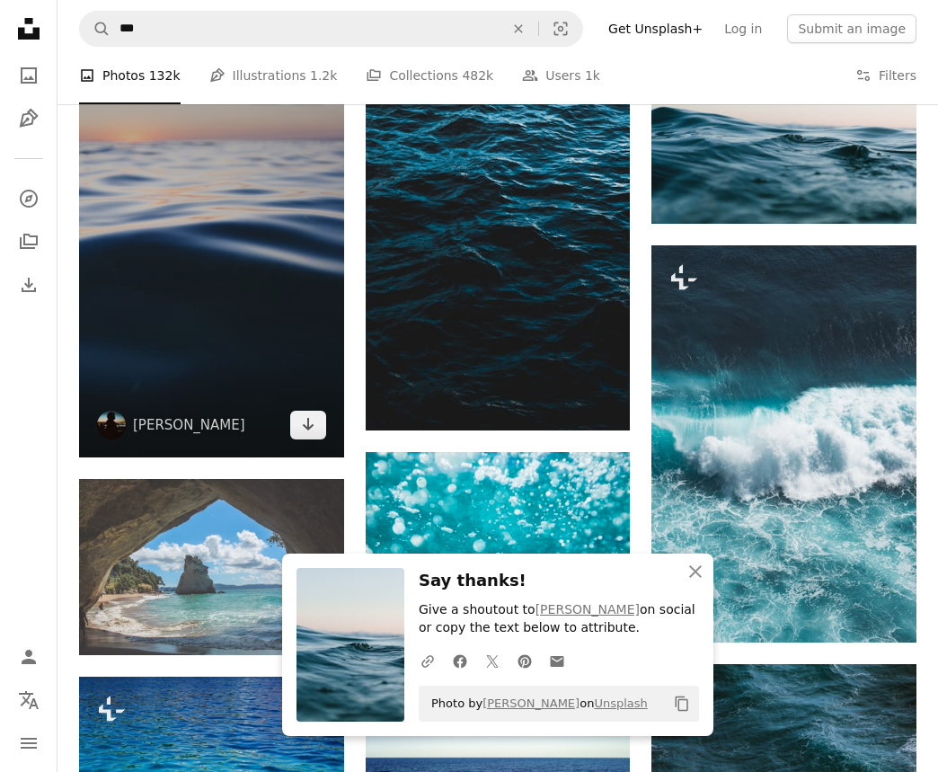
scroll to position [5284, 0]
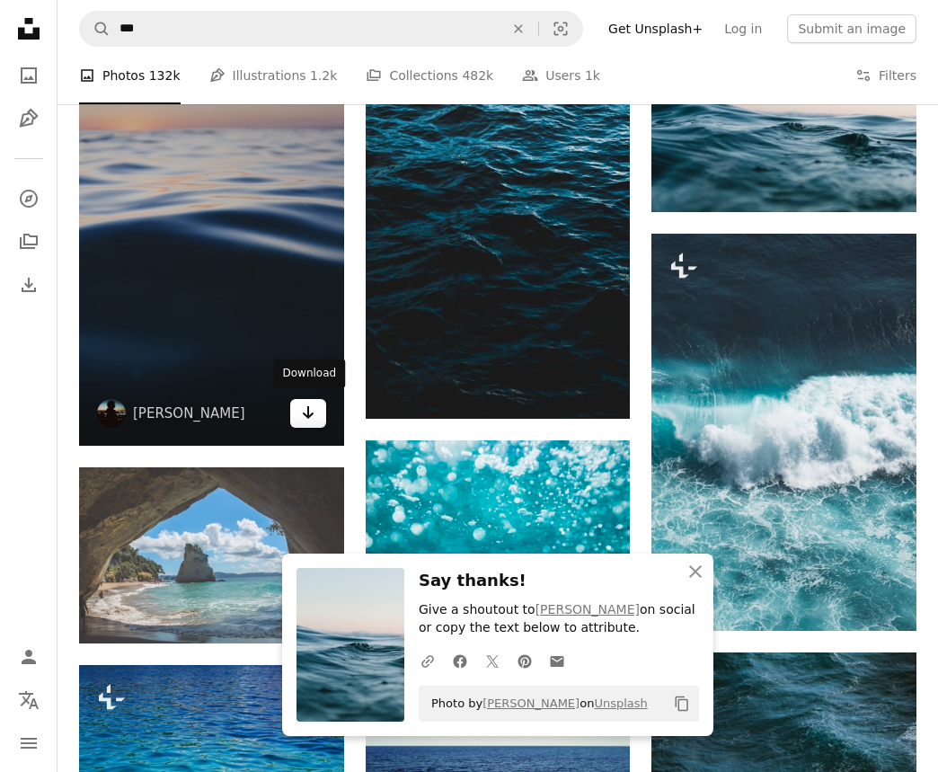
click at [309, 414] on icon "Arrow pointing down" at bounding box center [308, 413] width 14 height 22
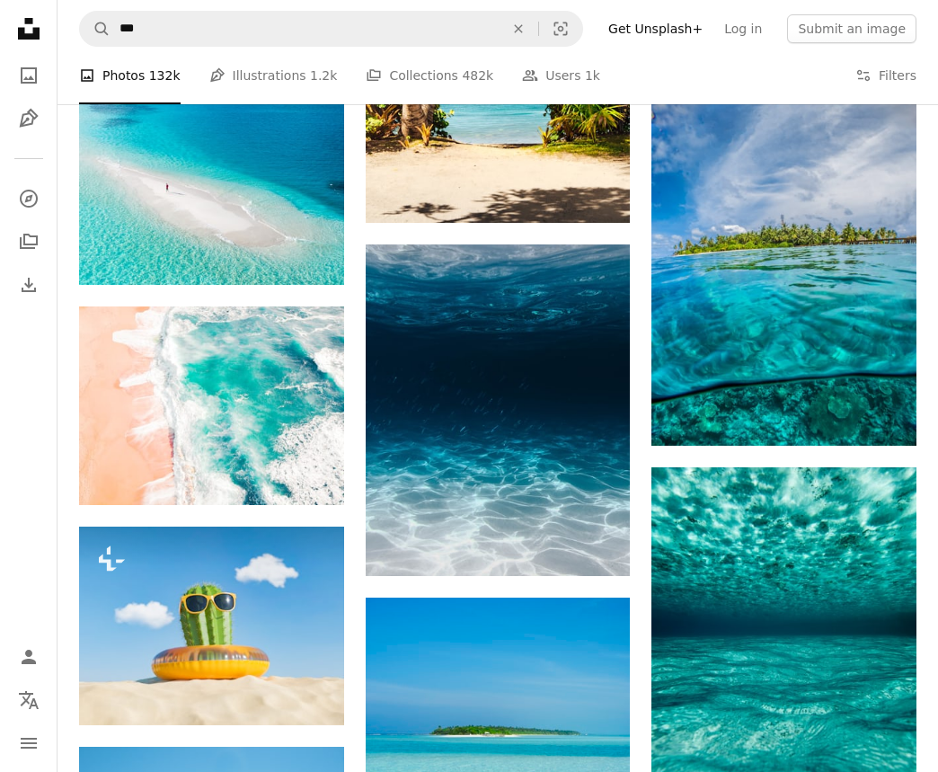
scroll to position [11156, 0]
